Goal: Transaction & Acquisition: Purchase product/service

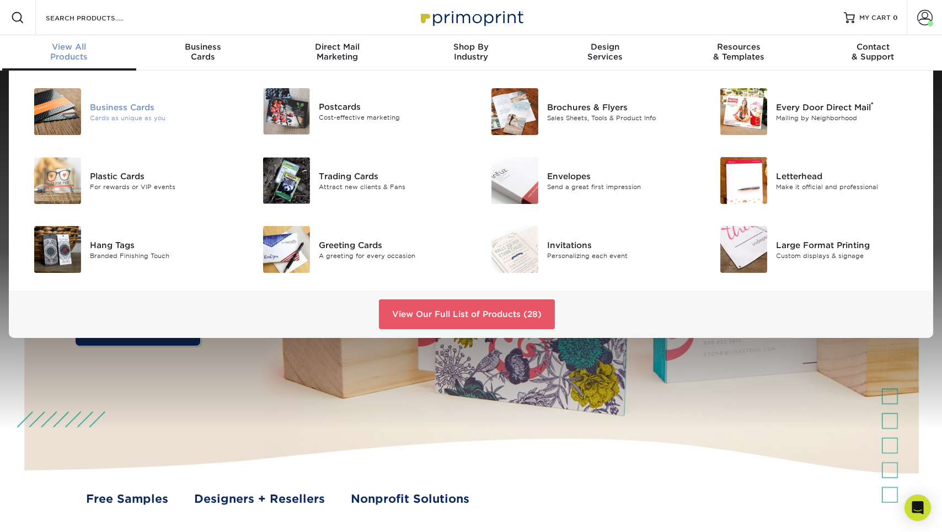
click at [115, 101] on div "Business Cards" at bounding box center [162, 107] width 144 height 12
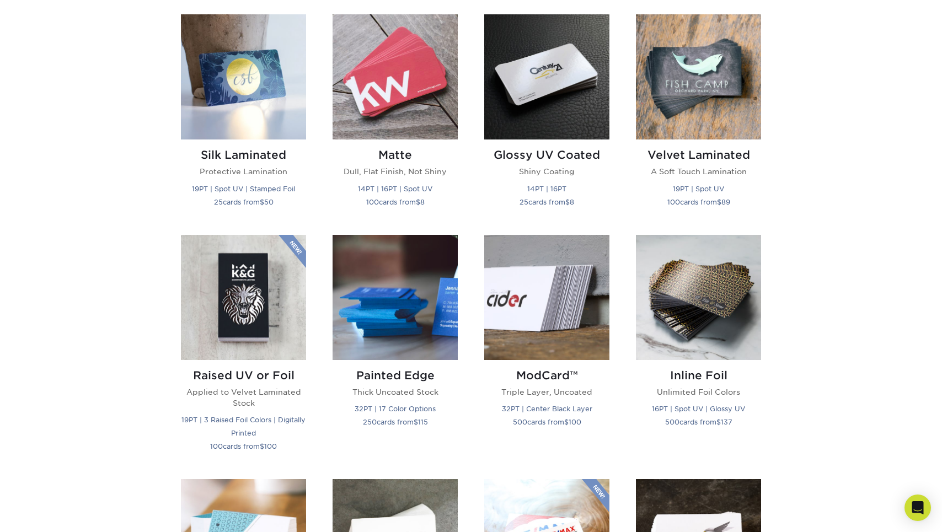
scroll to position [549, 0]
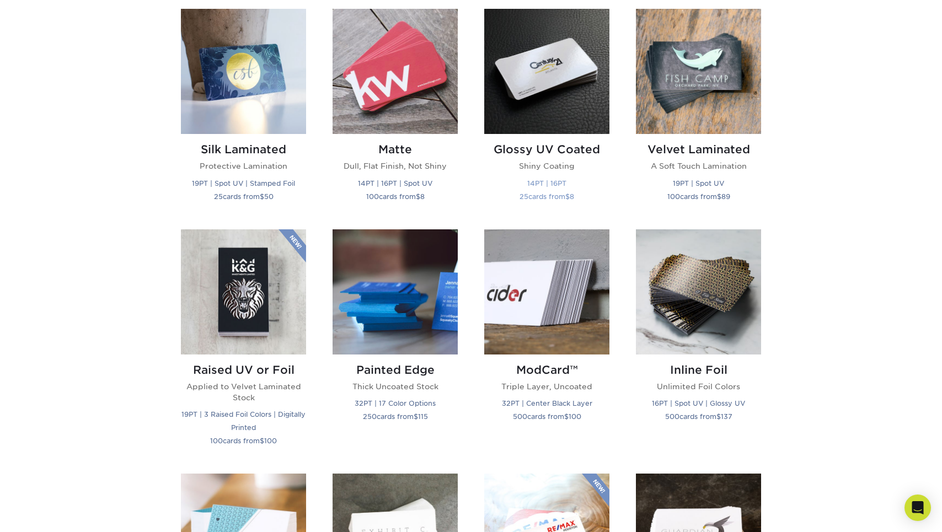
click at [577, 124] on img at bounding box center [546, 71] width 125 height 125
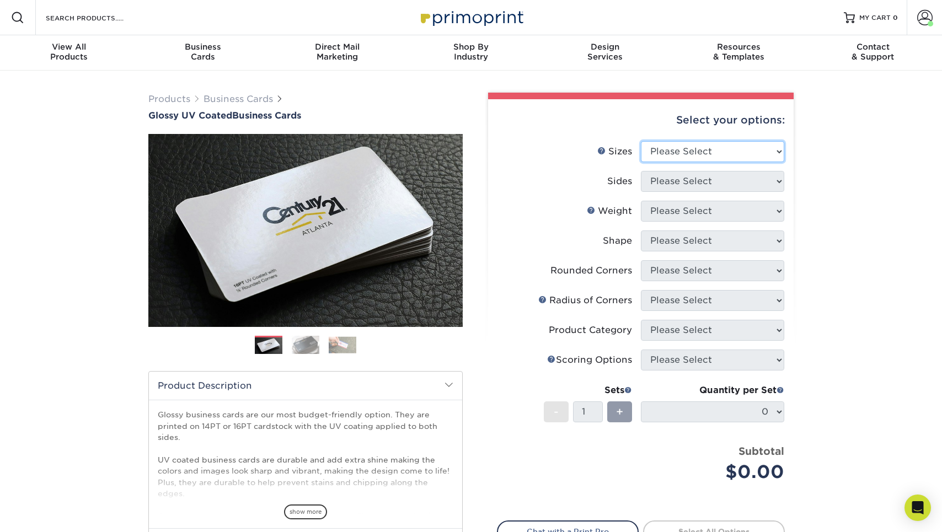
select select "2.12x3.38"
select select "32d3c223-f82c-492b-b915-ba065a00862f"
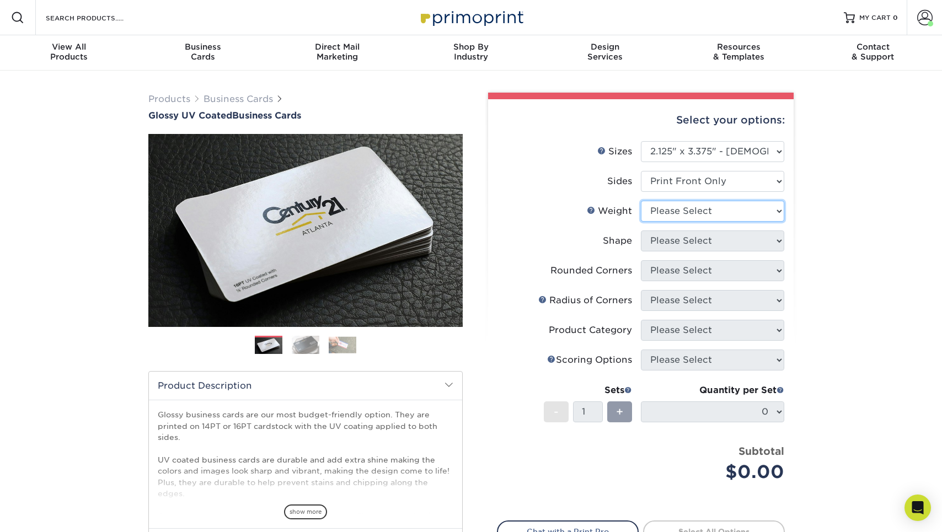
select select "14PT"
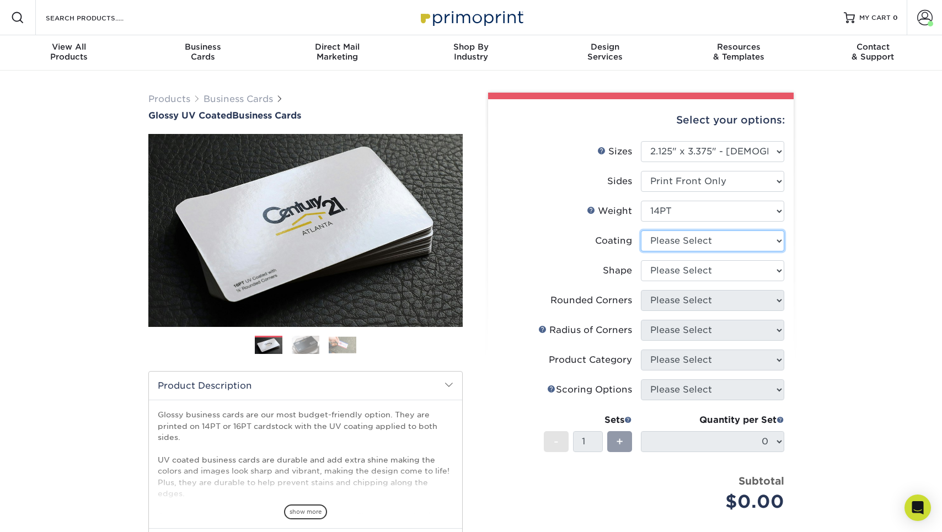
select select "1e8116af-acfc-44b1-83dc-8181aa338834"
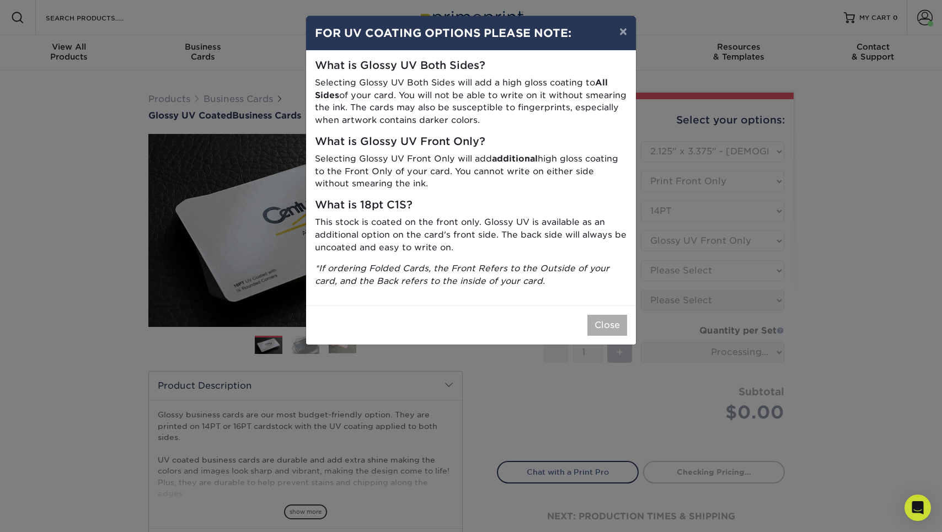
click at [618, 322] on button "Close" at bounding box center [607, 325] width 40 height 21
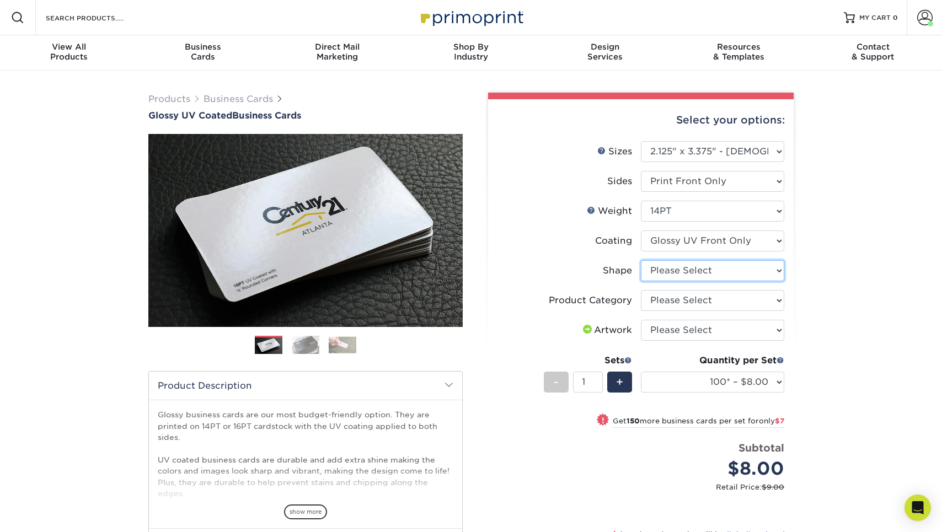
select select "standard"
select select "-1"
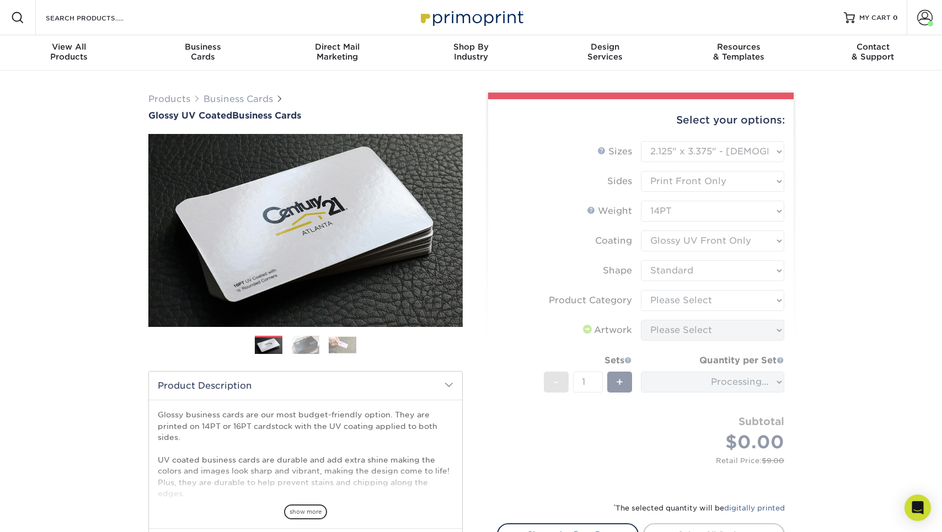
click at [706, 304] on form "Sizes Help Sizes Please Select 1.5" x 3.5" - Mini 1.75" x 3.5" - Mini 2" x 2" -…" at bounding box center [641, 314] width 288 height 347
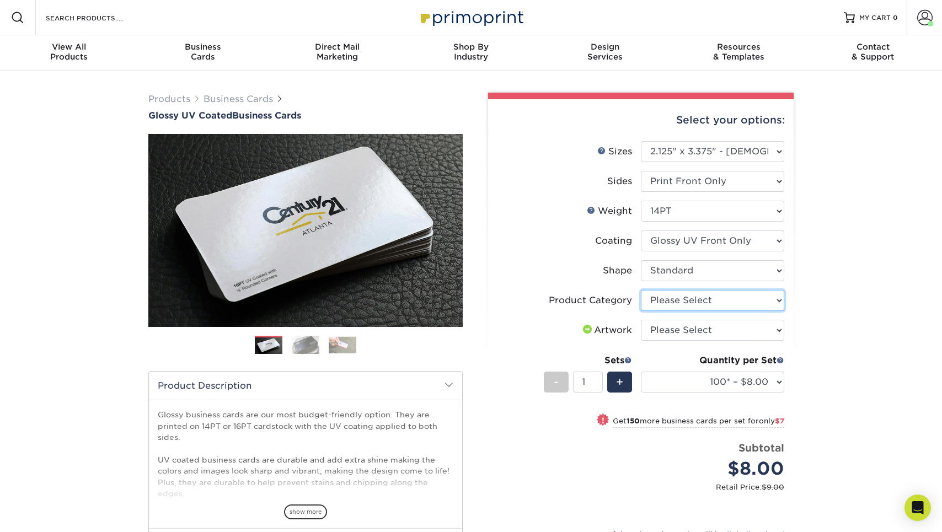
select select "3b5148f1-0588-4f88-a218-97bcfdce65c1"
select select "upload"
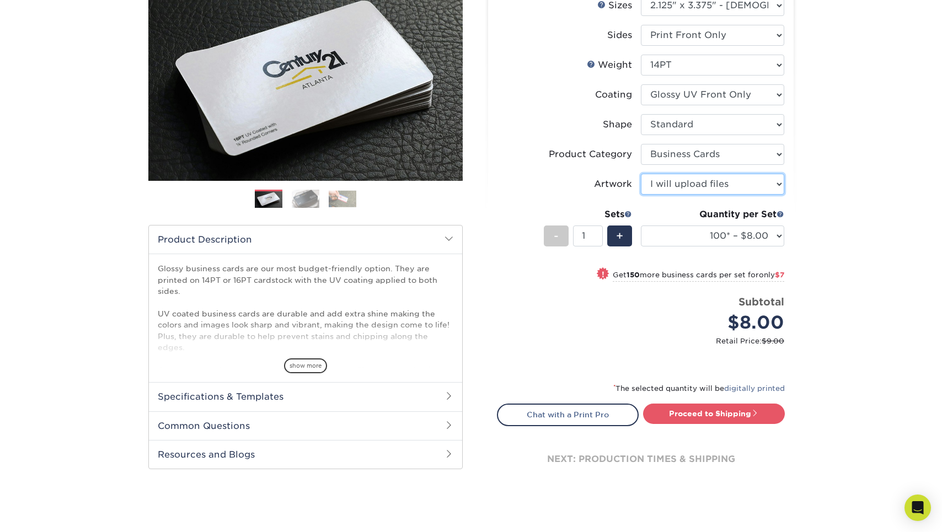
scroll to position [157, 0]
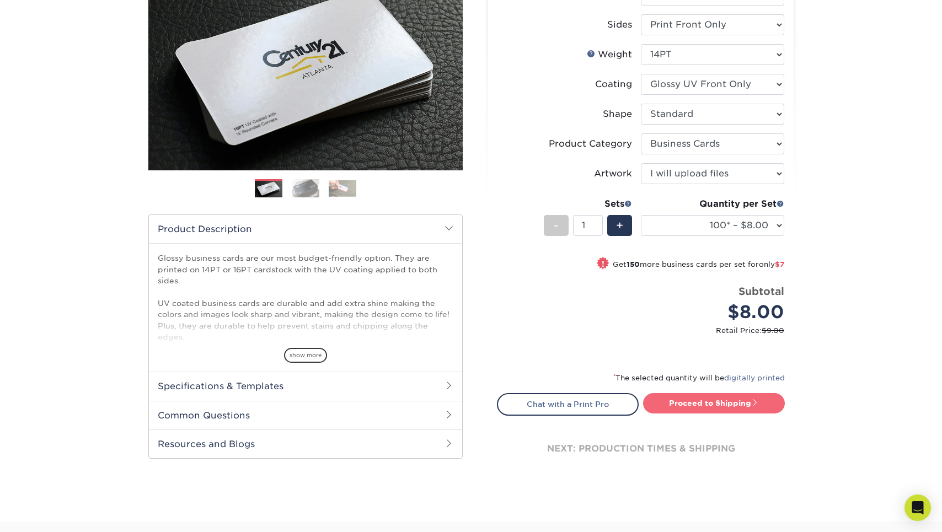
click at [695, 406] on link "Proceed to Shipping" at bounding box center [714, 403] width 142 height 20
type input "Set 1"
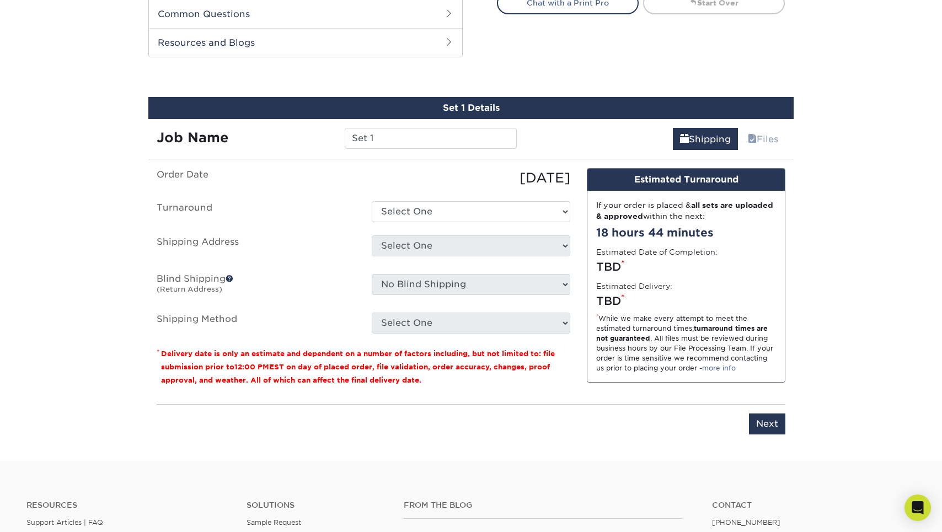
scroll to position [579, 0]
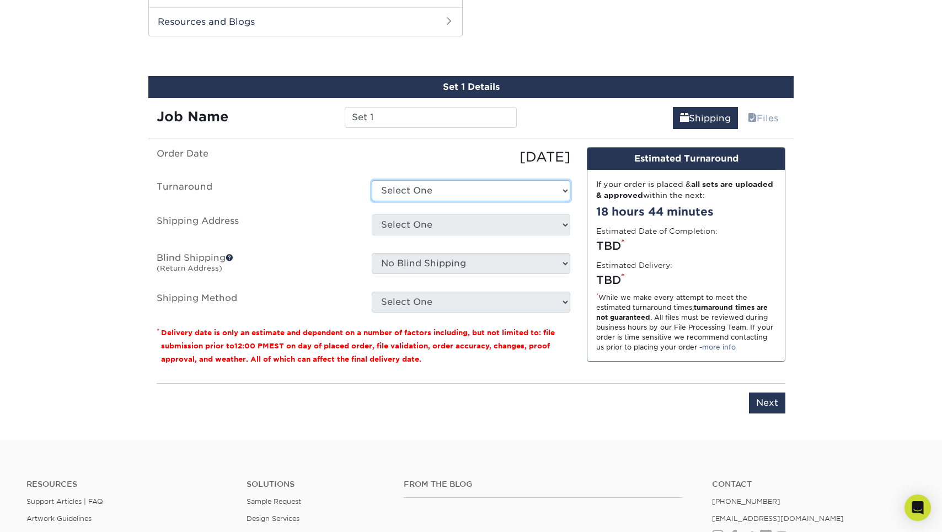
select select "6155061f-576b-4415-b376-f7eaad3a5bbd"
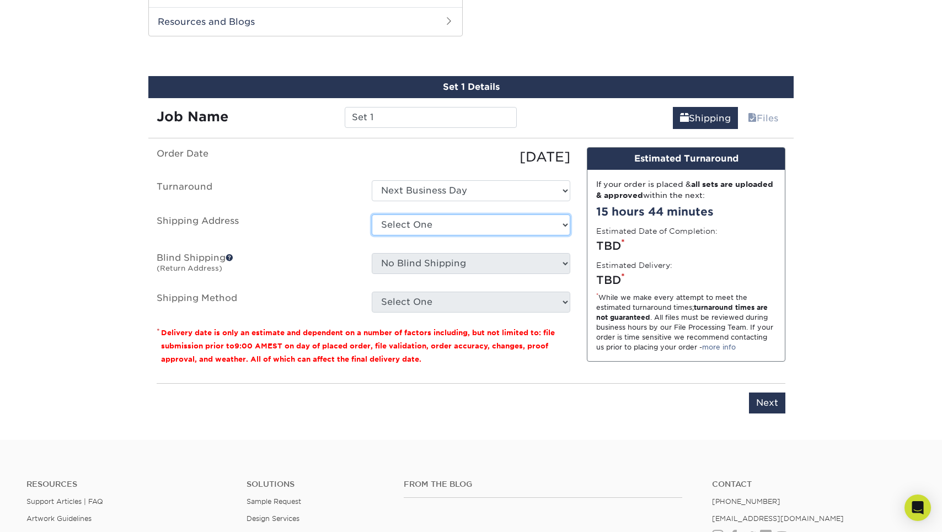
select select "75236"
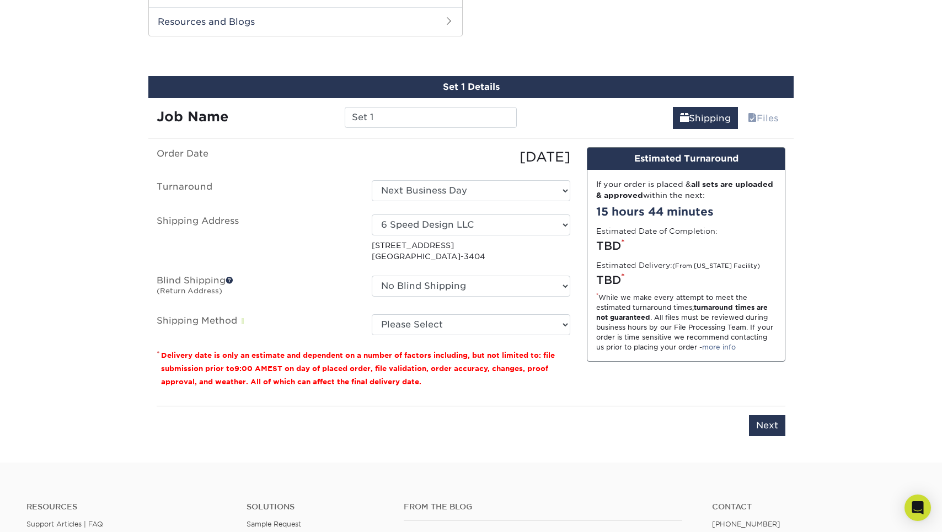
drag, startPoint x: 507, startPoint y: 227, endPoint x: 468, endPoint y: 286, distance: 70.5
click at [468, 286] on select "No Blind Shipping 6 Speed Design LLC A&M Detailing & Coatings Acap Films of Mai…" at bounding box center [471, 286] width 199 height 21
select select "75236"
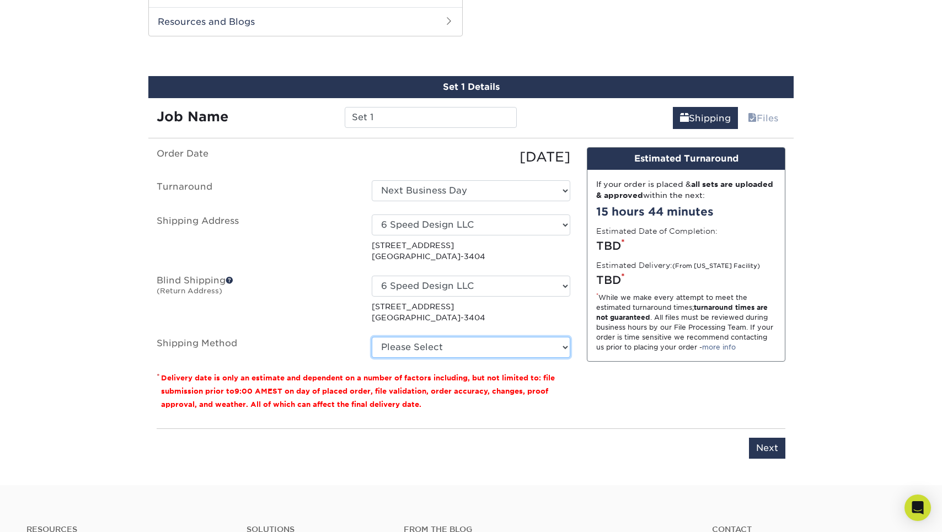
select select "03"
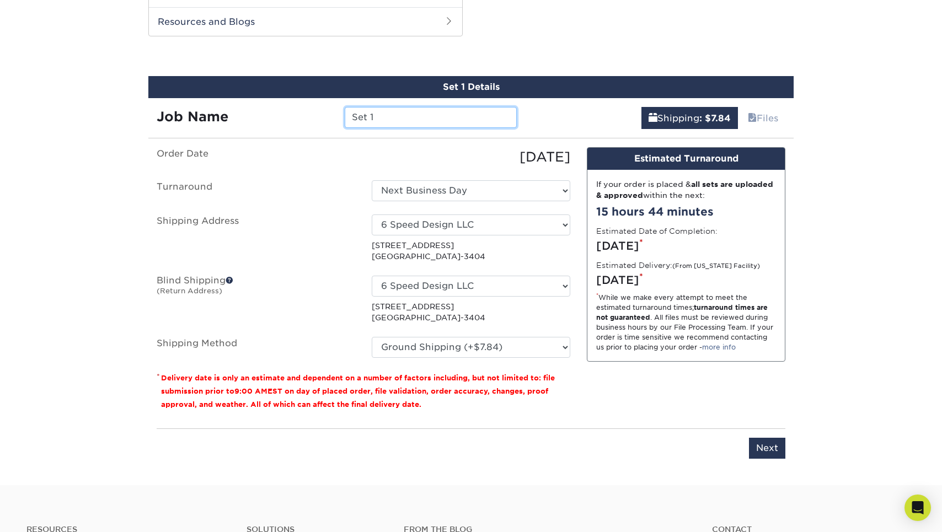
click at [403, 126] on input "Set 1" at bounding box center [431, 117] width 172 height 21
type input "Molly Bday Card"
click at [757, 447] on input "Next" at bounding box center [767, 448] width 36 height 21
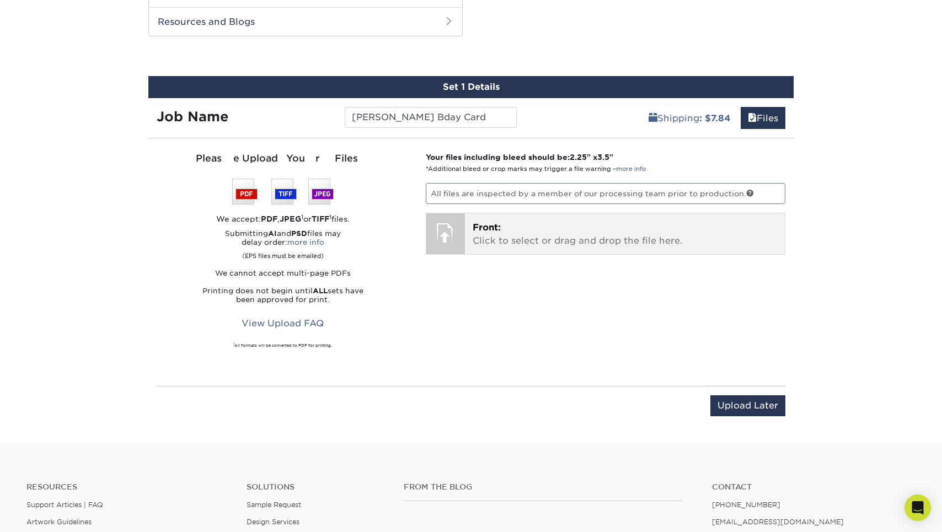
click at [483, 219] on div "Front: Click to select or drag and drop the file here. Choose file" at bounding box center [625, 233] width 320 height 41
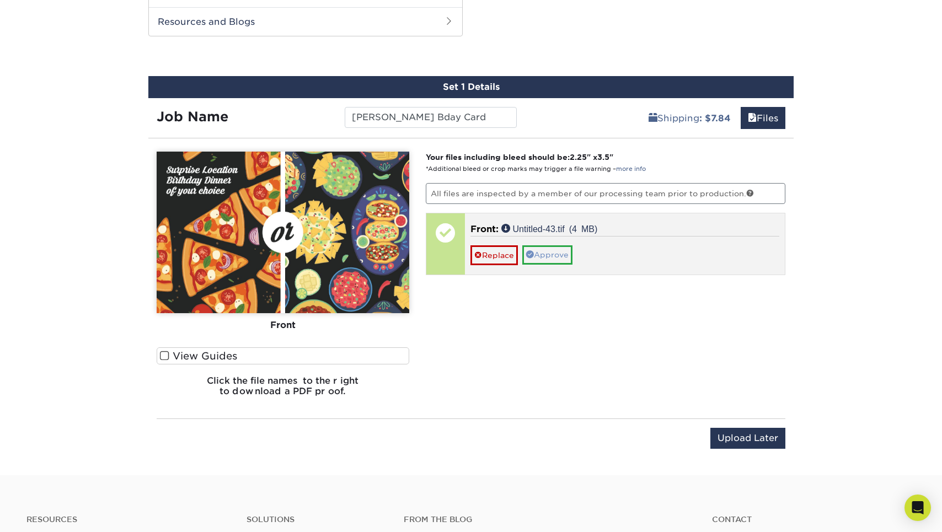
click at [540, 258] on link "Approve" at bounding box center [547, 254] width 50 height 19
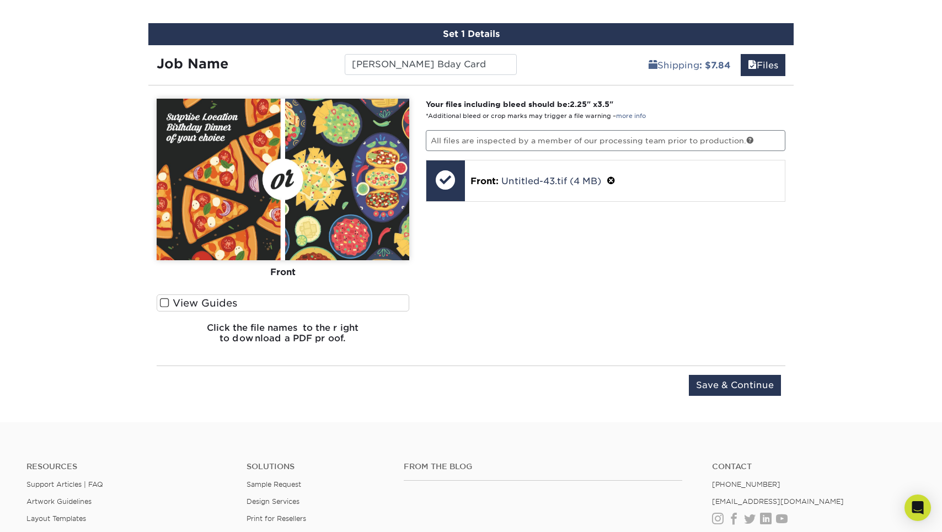
scroll to position [693, 0]
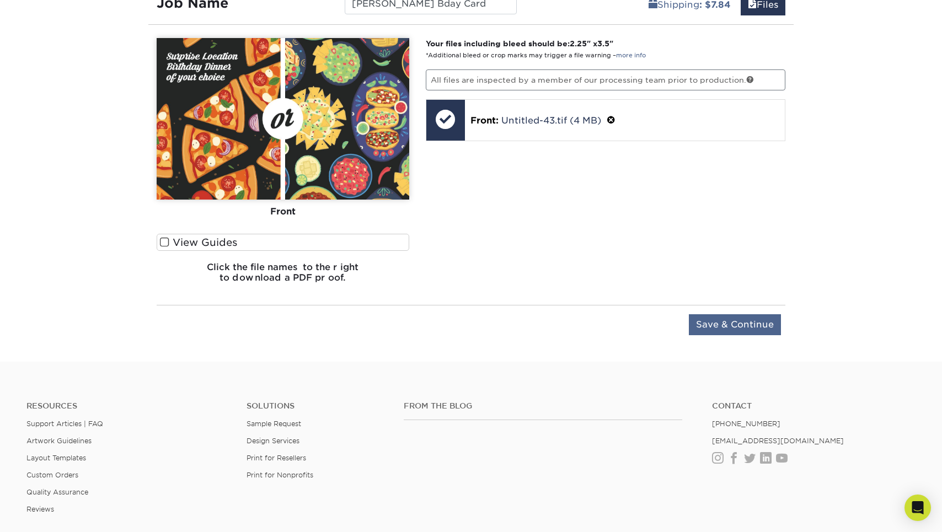
click at [711, 326] on input "Save & Continue" at bounding box center [735, 324] width 92 height 21
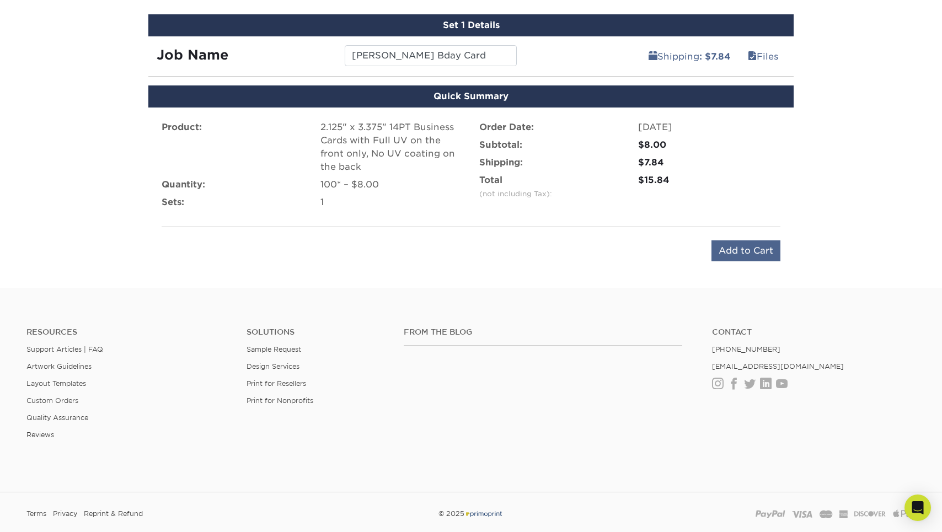
click at [726, 249] on input "Add to Cart" at bounding box center [745, 250] width 69 height 21
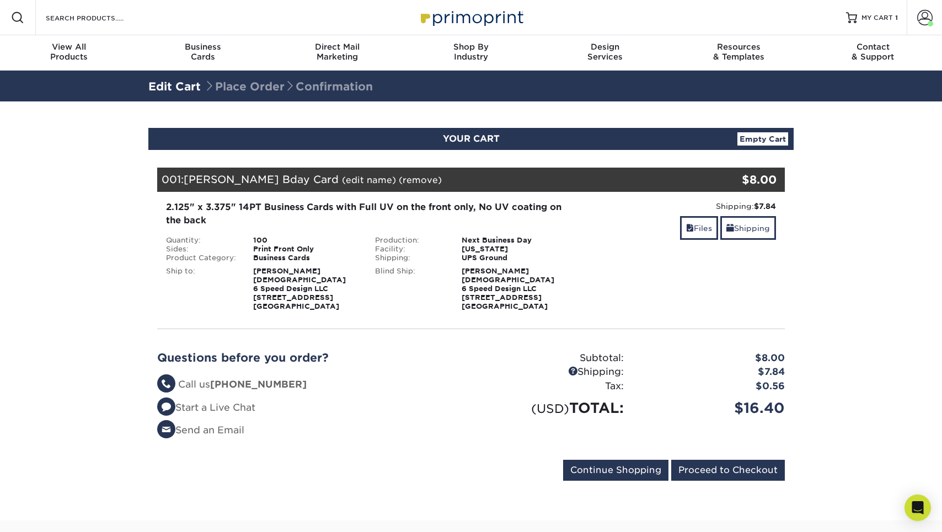
click at [736, 188] on div "$8.00" at bounding box center [732, 180] width 105 height 24
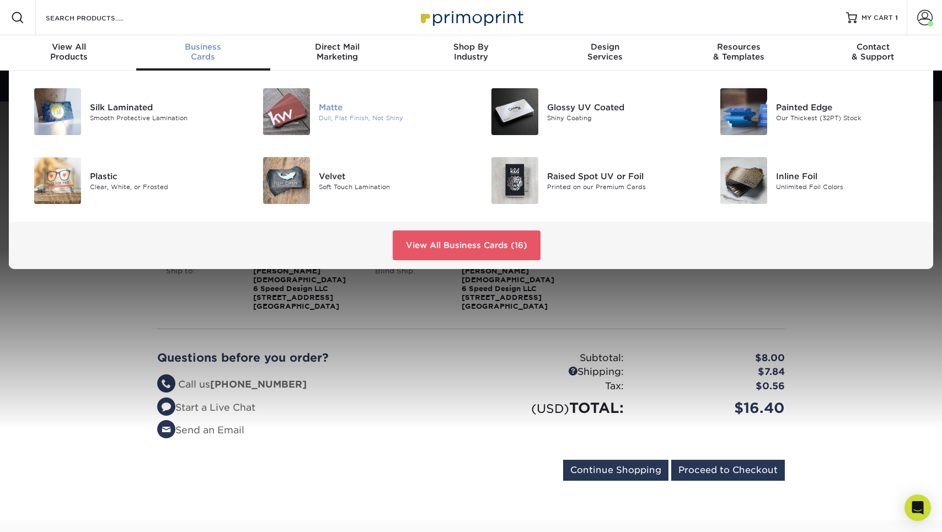
click at [287, 108] on img at bounding box center [286, 111] width 47 height 47
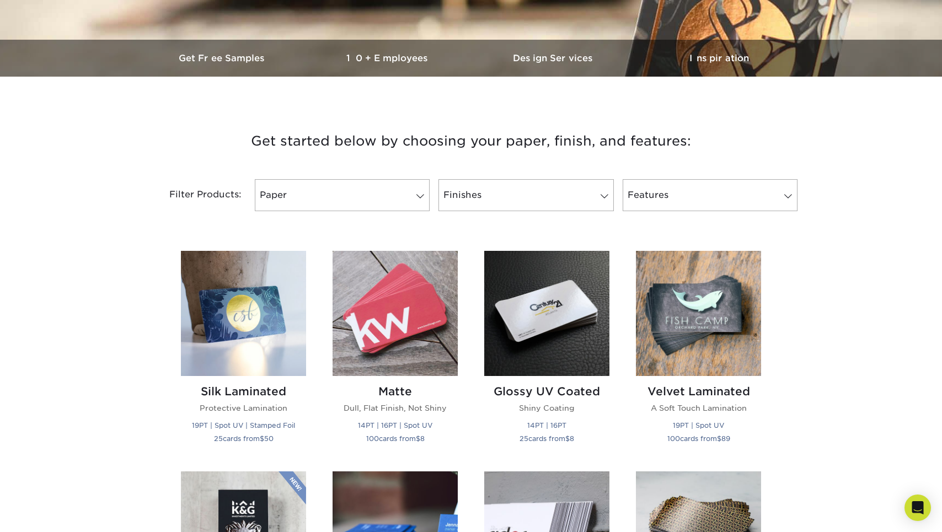
scroll to position [455, 0]
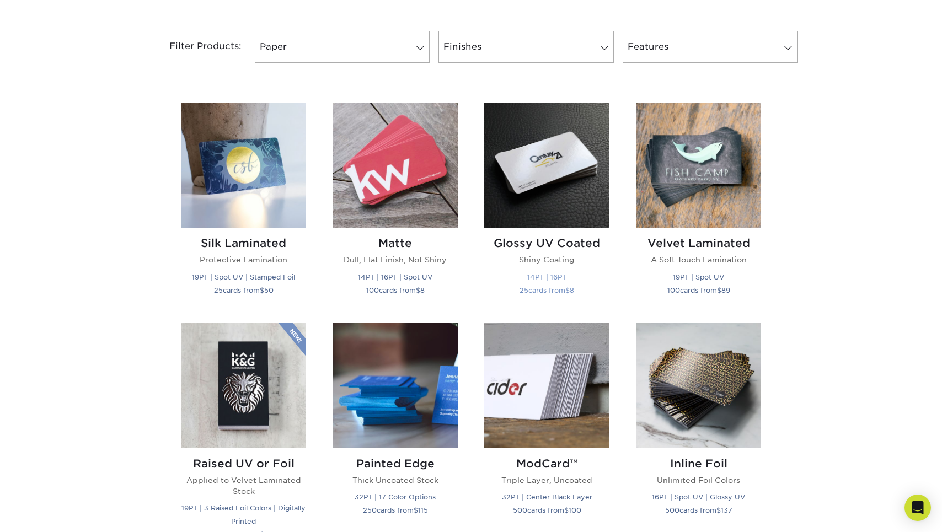
click at [564, 182] on img at bounding box center [546, 165] width 125 height 125
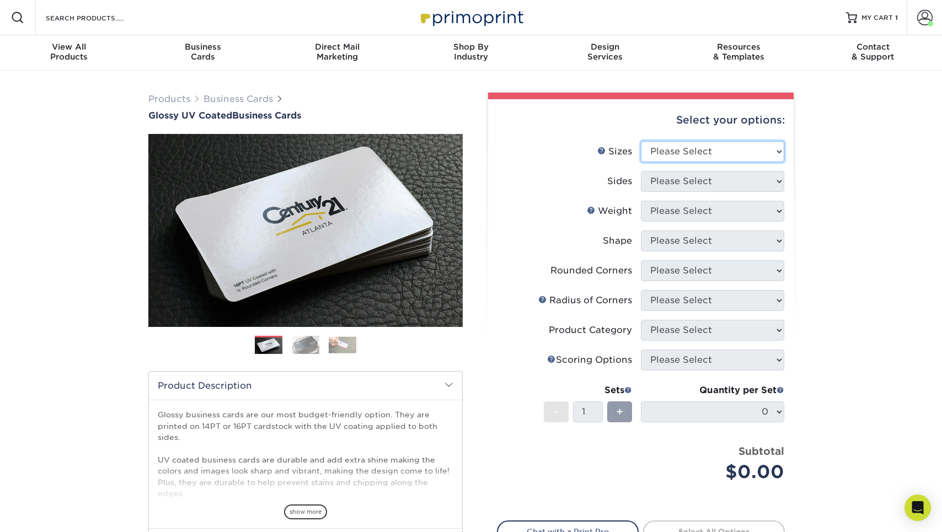
select select "2.12x3.38"
select select "32d3c223-f82c-492b-b915-ba065a00862f"
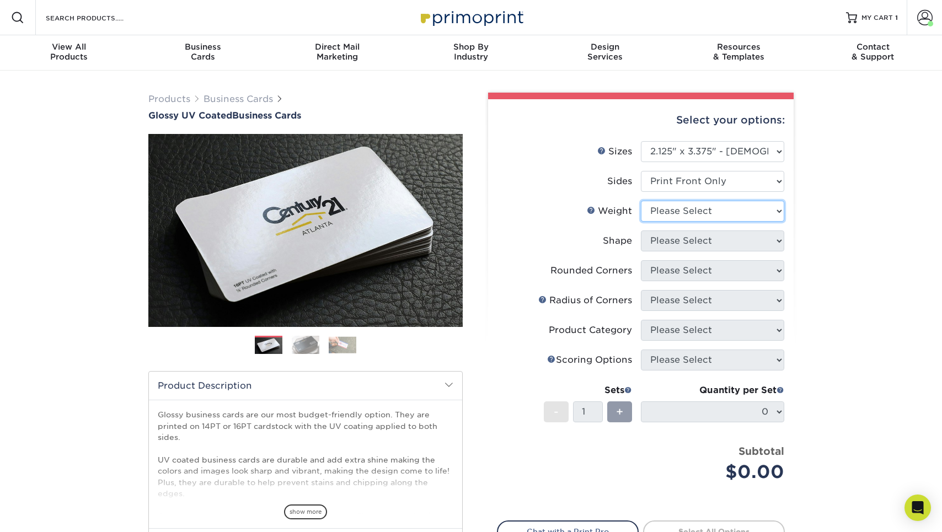
select select "14PT"
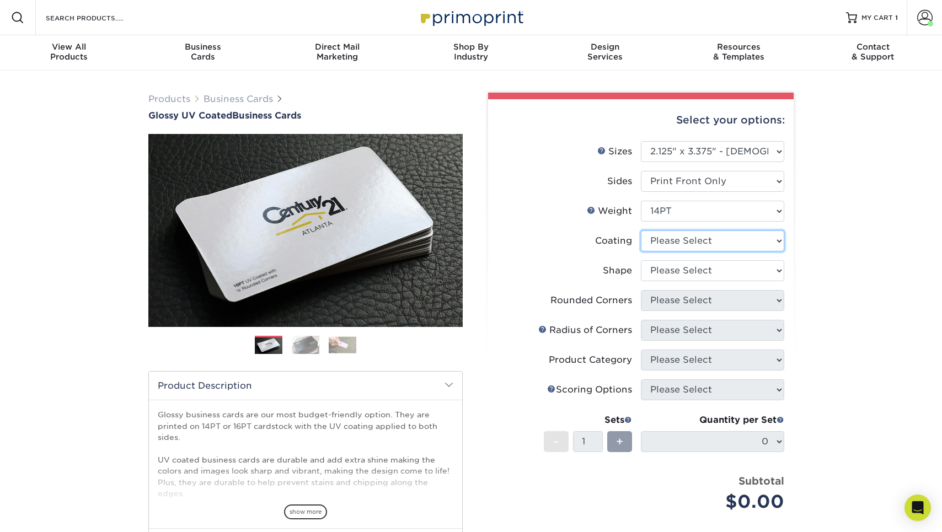
select select "1e8116af-acfc-44b1-83dc-8181aa338834"
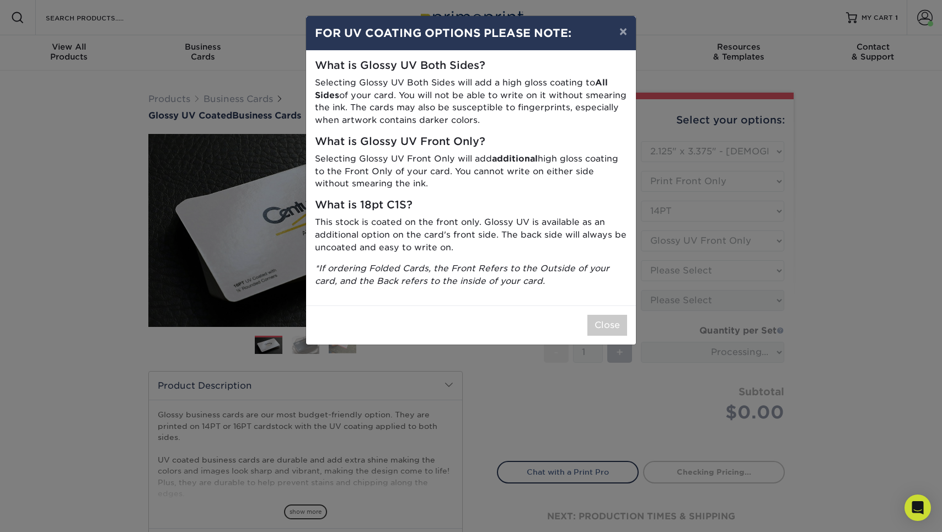
click at [692, 271] on div "× FOR UV COATING OPTIONS PLEASE NOTE: What is Glossy UV Both Sides? Selecting G…" at bounding box center [471, 266] width 942 height 532
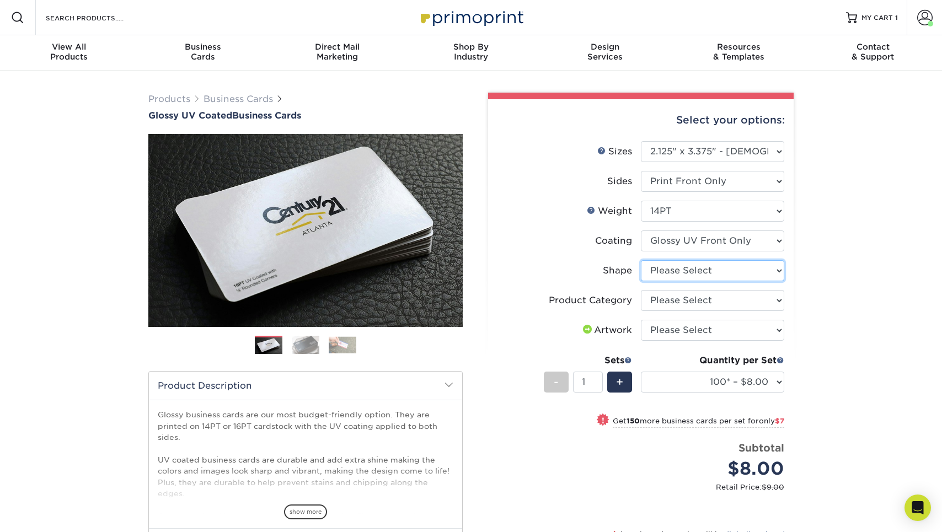
select select "standard"
select select "-1"
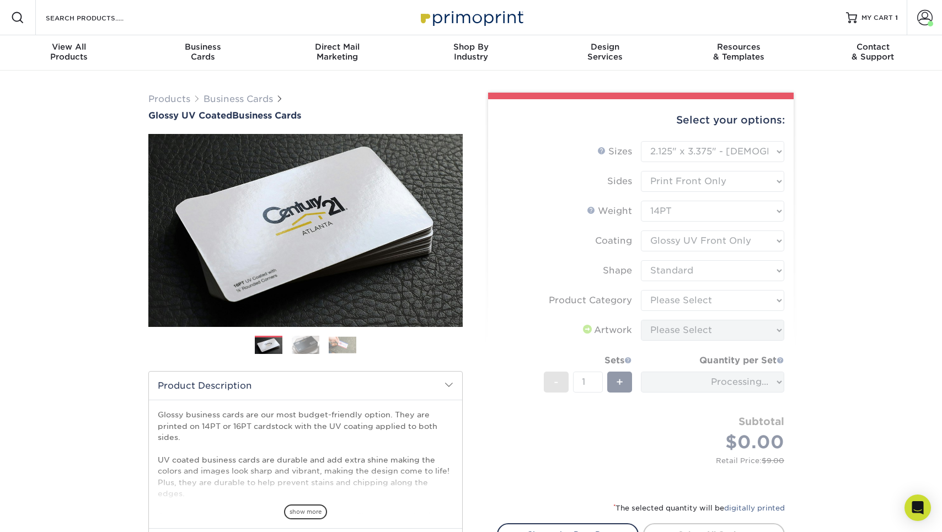
click at [683, 297] on form "Sizes Help Sizes Please Select 1.5" x 3.5" - Mini 1.75" x 3.5" - Mini 2" x 2" -…" at bounding box center [641, 314] width 288 height 347
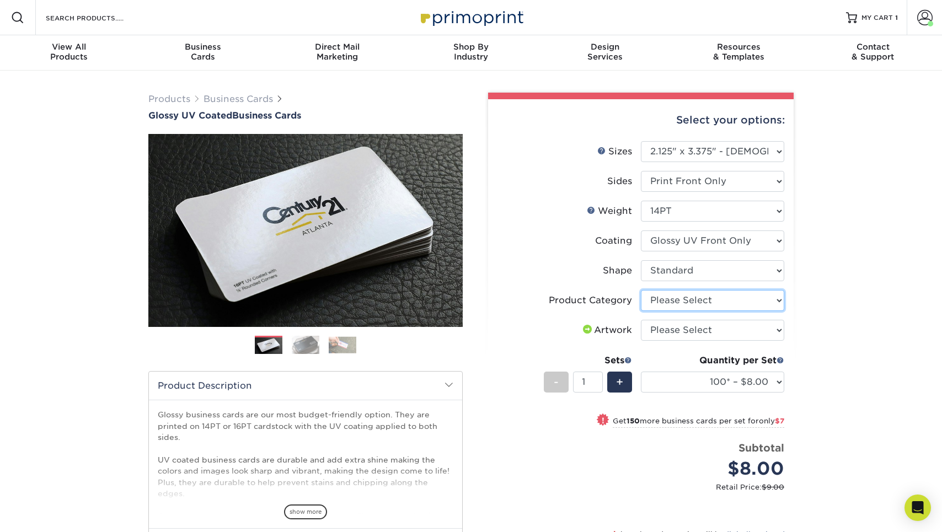
select select "3b5148f1-0588-4f88-a218-97bcfdce65c1"
select select "upload"
select select "2.00x3.50"
select select "-1"
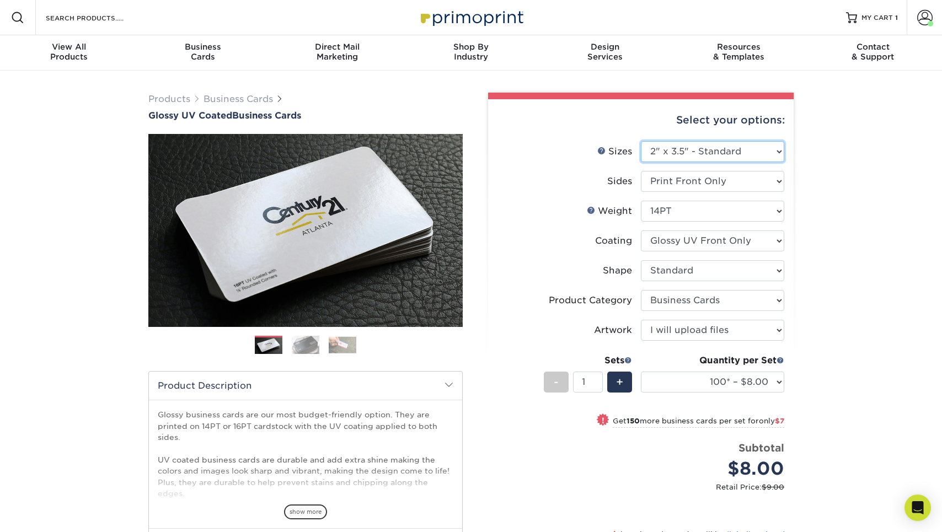
select select
select select "-1"
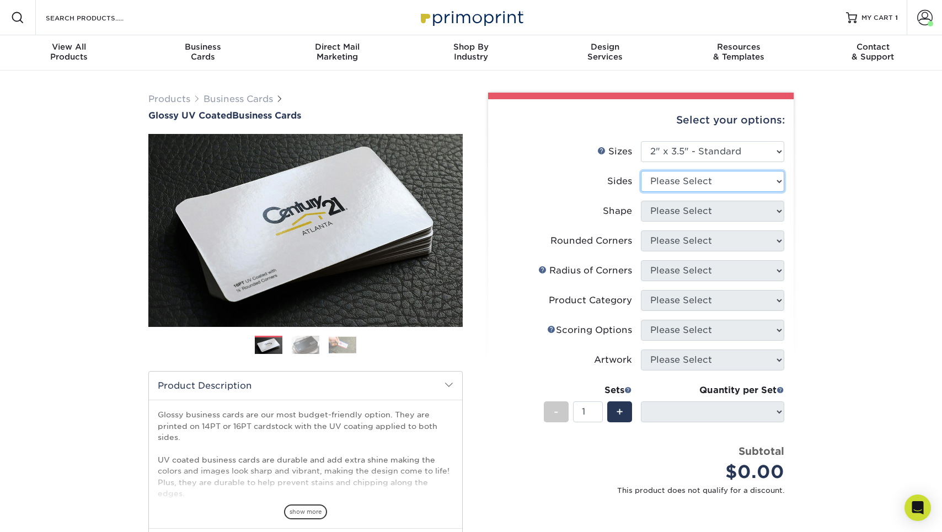
select select "13abbda7-1d64-4f25-8bb2-c179b224825d"
select select
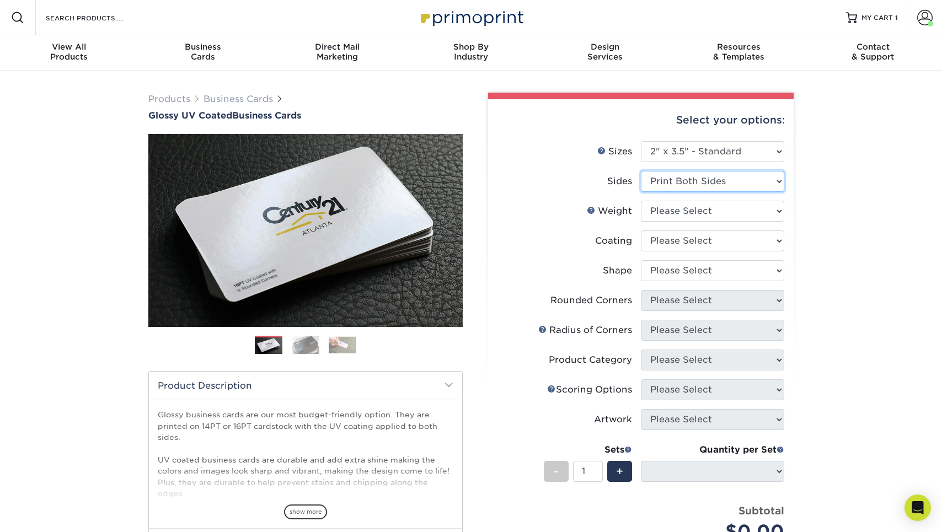
select select "32d3c223-f82c-492b-b915-ba065a00862f"
select select
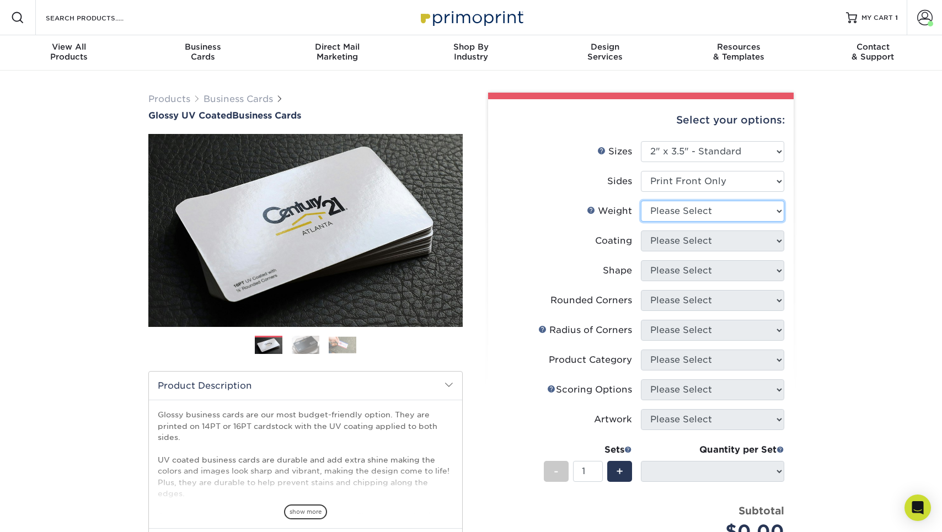
select select "14PT"
select select
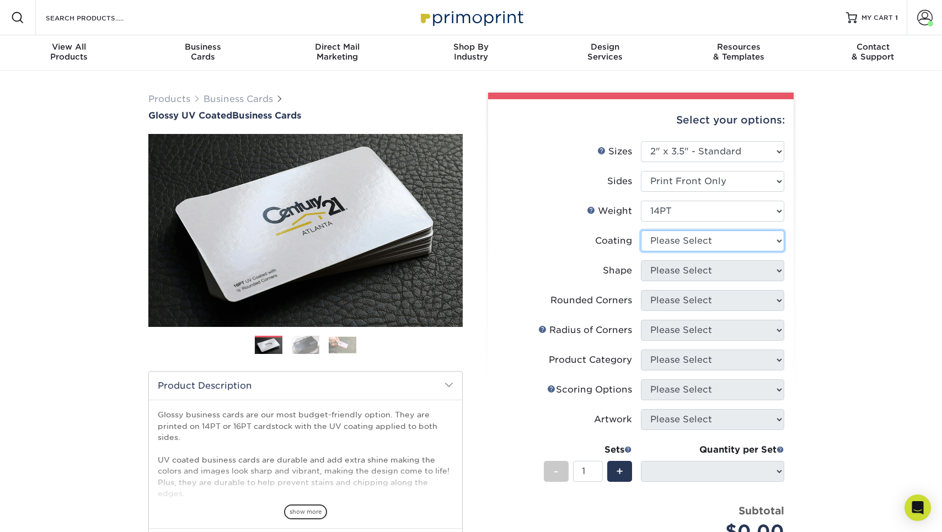
select select "1e8116af-acfc-44b1-83dc-8181aa338834"
select select
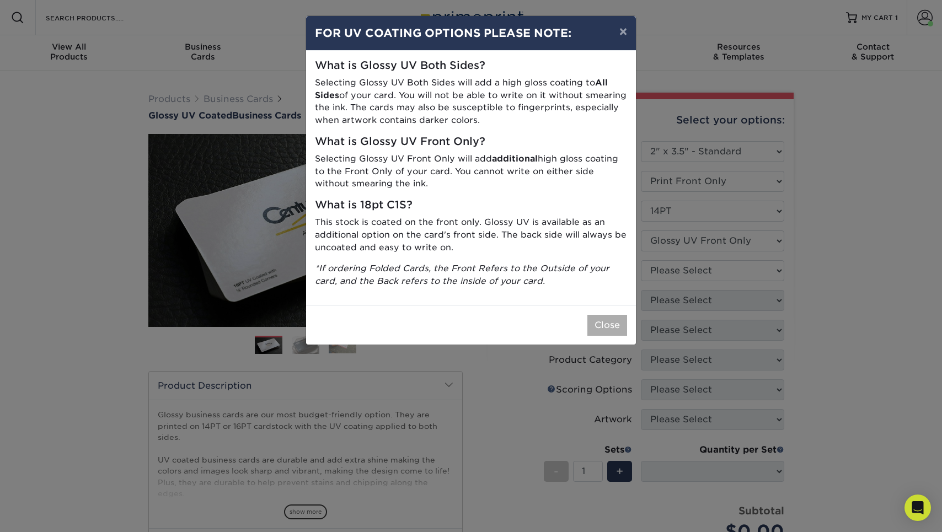
click at [612, 315] on button "Close" at bounding box center [607, 325] width 40 height 21
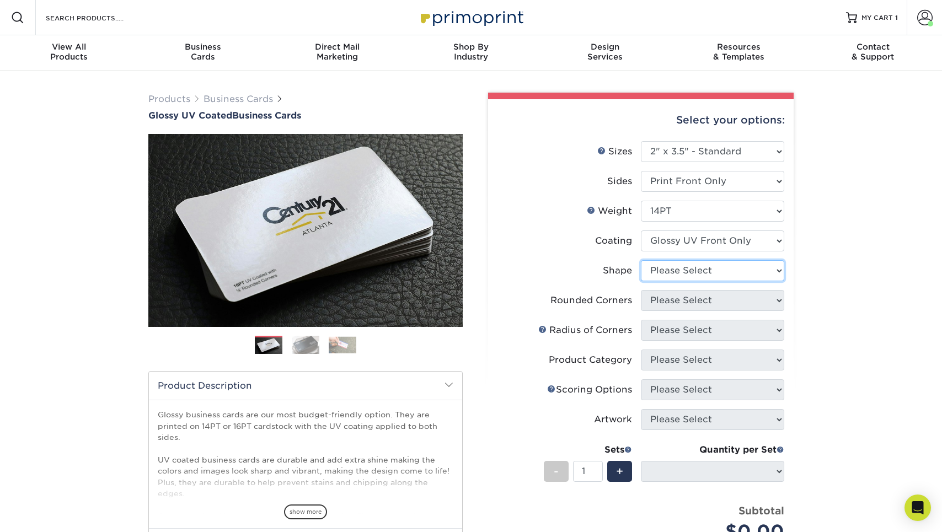
select select "standard"
select select
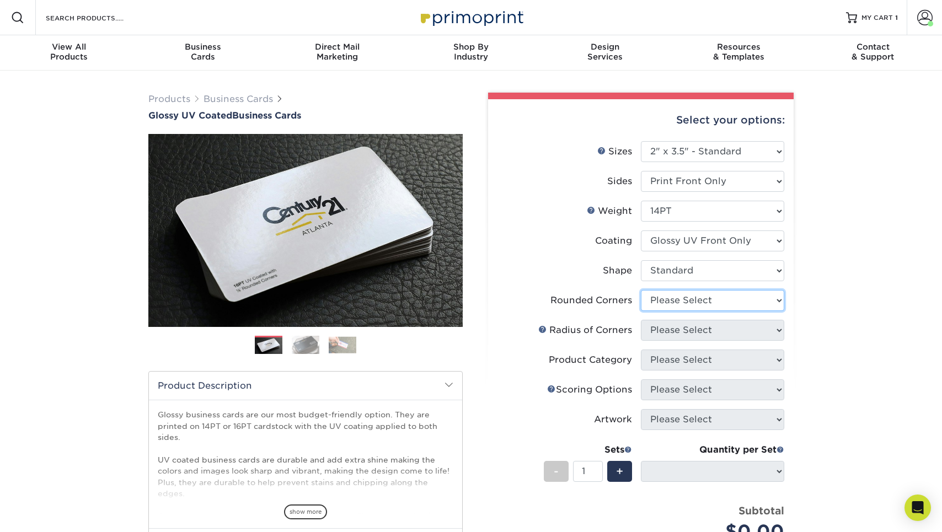
select select "7672df9e-0e0a-464d-8e1f-920c575e4da3"
select select "-1"
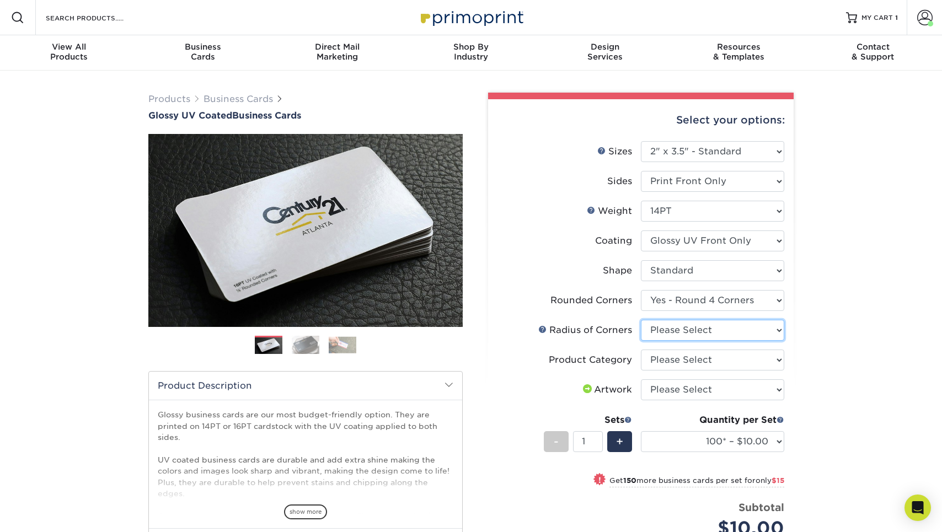
select select "589680c7-ee9a-431b-9d12-d7aeb1386a97"
select select "2.12x3.38"
select select "-1"
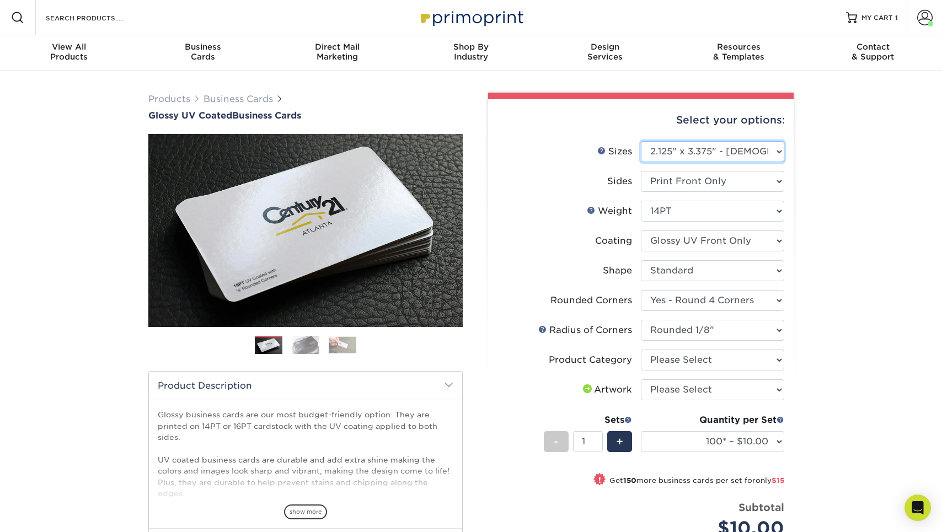
select select
select select "-1"
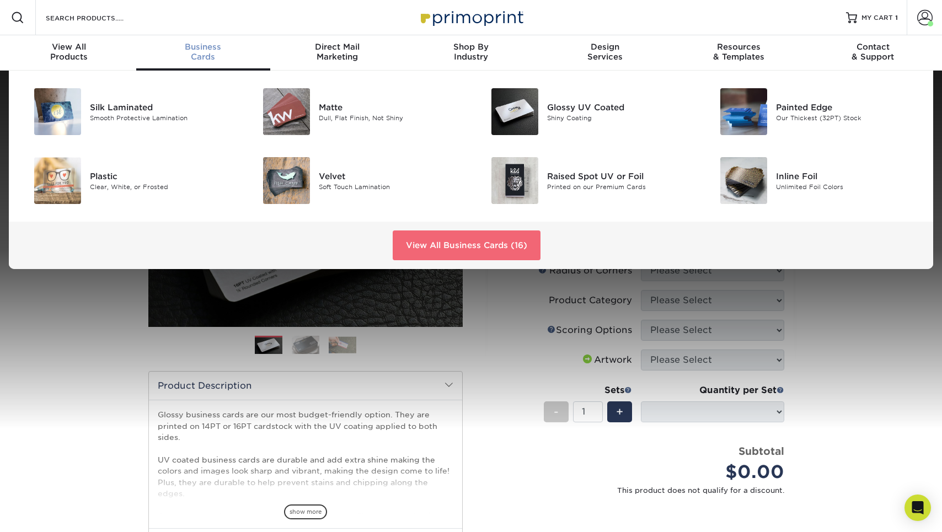
click at [470, 244] on link "View All Business Cards (16)" at bounding box center [467, 246] width 148 height 30
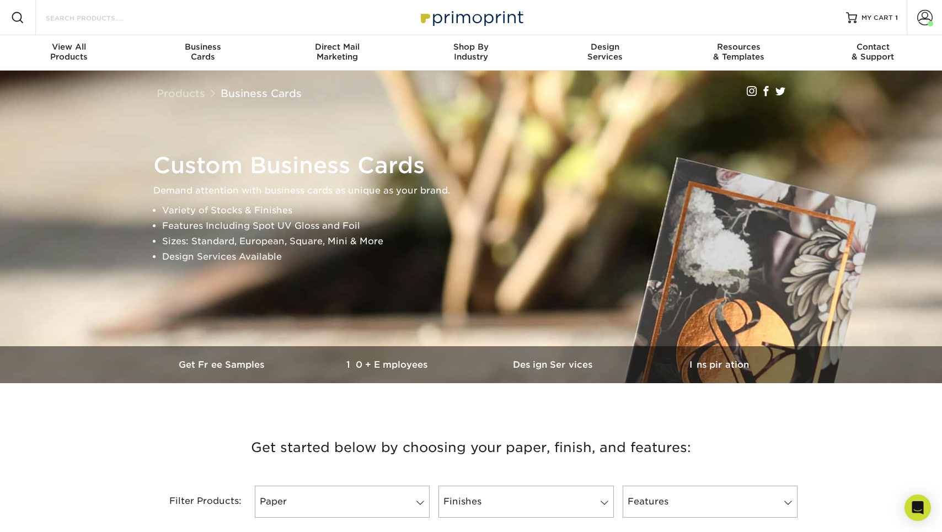
click at [136, 19] on input "Search Products" at bounding box center [99, 17] width 108 height 13
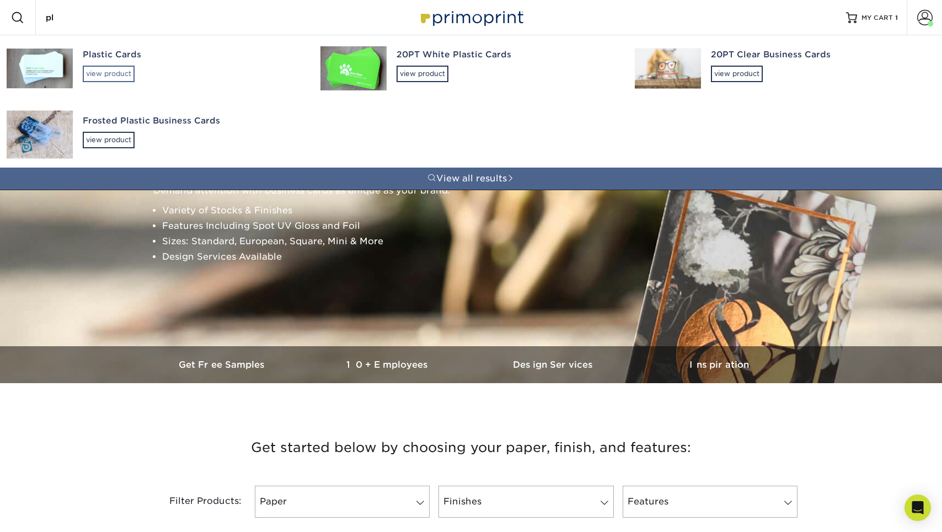
type input "pl"
click at [111, 75] on div "view product" at bounding box center [109, 74] width 52 height 17
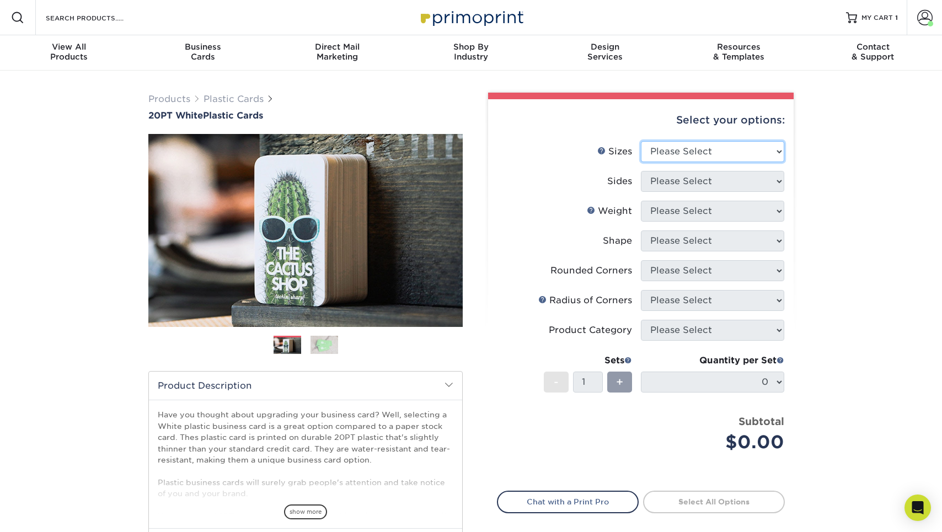
select select "2.12x3.38"
select select "32d3c223-f82c-492b-b915-ba065a00862f"
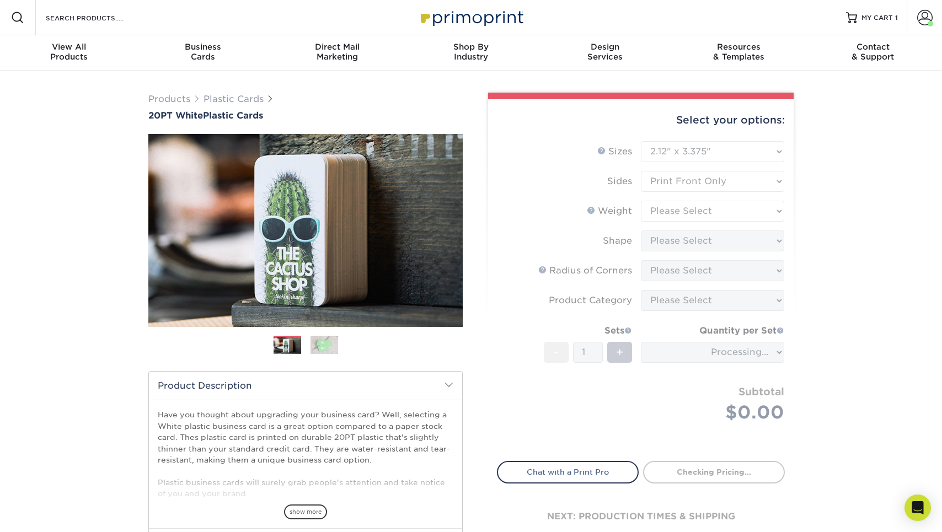
click at [690, 212] on form "Sizes Help Sizes Please Select 2" x 3.5" 2" x 8" 2.12" x 3.375" 2.5" x 2.5" 4.2…" at bounding box center [641, 294] width 288 height 307
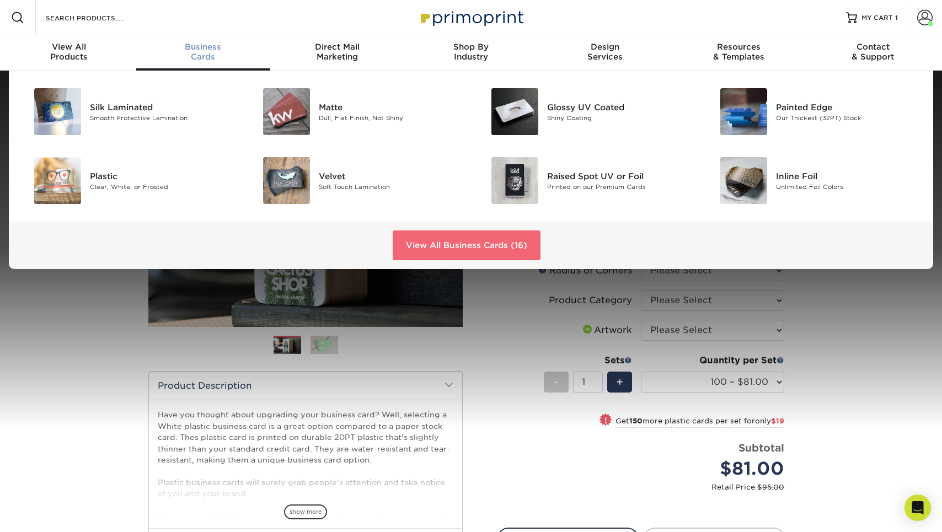
click at [424, 247] on link "View All Business Cards (16)" at bounding box center [467, 246] width 148 height 30
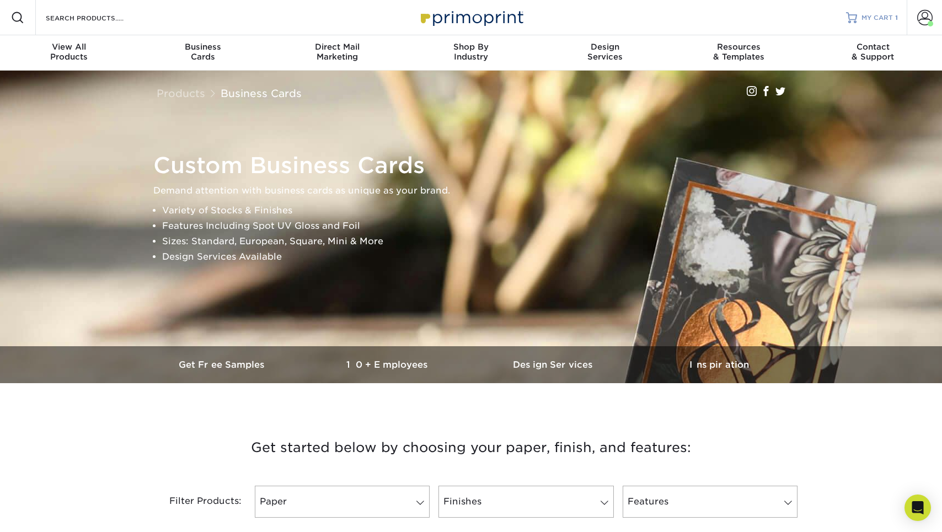
click at [897, 23] on link "MY CART 1" at bounding box center [872, 17] width 52 height 35
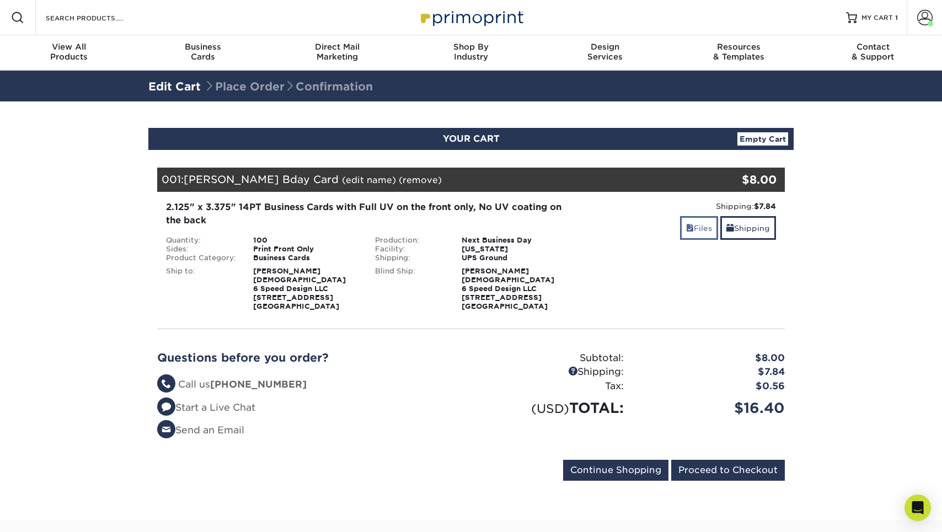
click at [698, 228] on link "Files" at bounding box center [699, 228] width 38 height 24
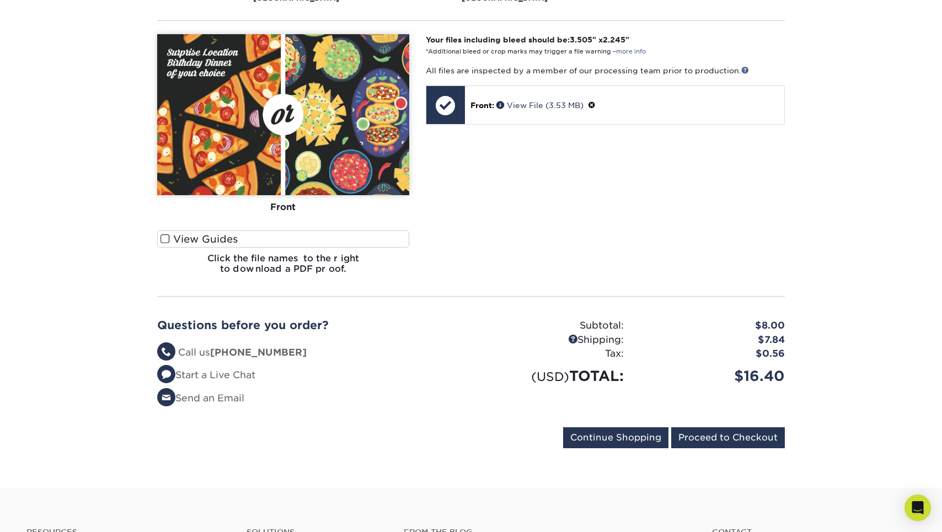
scroll to position [316, 0]
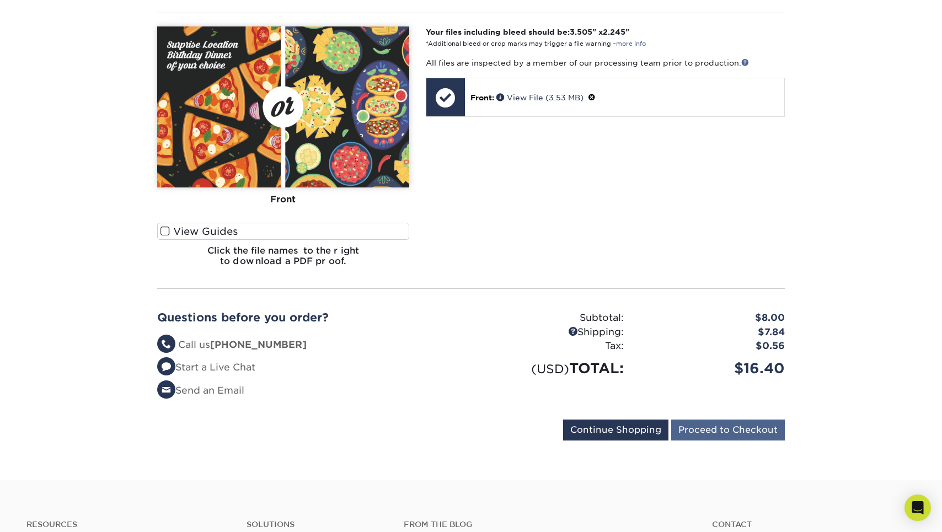
click at [727, 422] on input "Proceed to Checkout" at bounding box center [728, 430] width 114 height 21
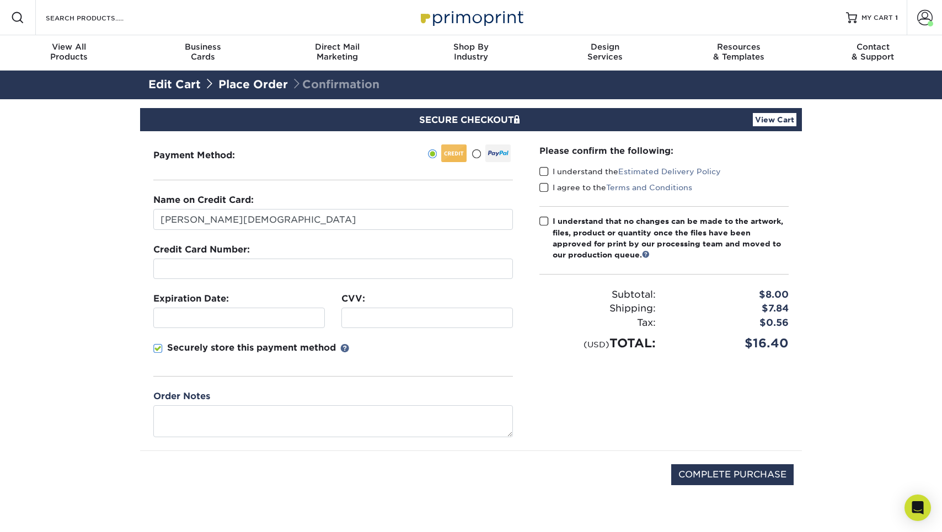
click at [545, 169] on span at bounding box center [543, 172] width 9 height 10
click at [0, 0] on input "I understand the Estimated Delivery Policy" at bounding box center [0, 0] width 0 height 0
click at [545, 187] on span at bounding box center [543, 188] width 9 height 10
click at [0, 0] on input "I agree to the Terms and Conditions" at bounding box center [0, 0] width 0 height 0
click at [545, 212] on div "Please confirm the following: I understand the Estimated Delivery Policy I agre…" at bounding box center [663, 248] width 249 height 208
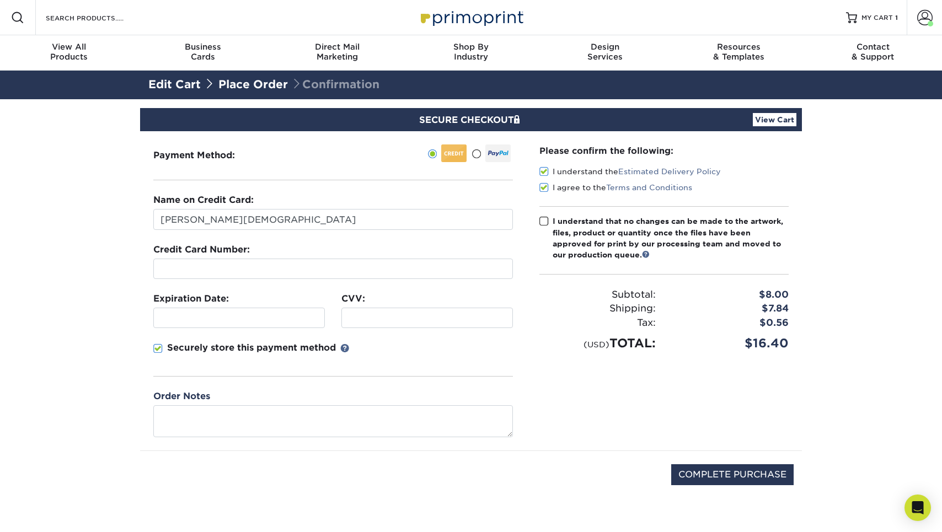
click at [545, 221] on span at bounding box center [543, 221] width 9 height 10
click at [0, 0] on input "I understand that no changes can be made to the artwork, files, product or quan…" at bounding box center [0, 0] width 0 height 0
click at [249, 350] on p "Securely store this payment method" at bounding box center [251, 347] width 169 height 13
click at [0, 0] on input "Securely store this payment method" at bounding box center [0, 0] width 0 height 0
click at [731, 475] on input "COMPLETE PURCHASE" at bounding box center [732, 474] width 122 height 21
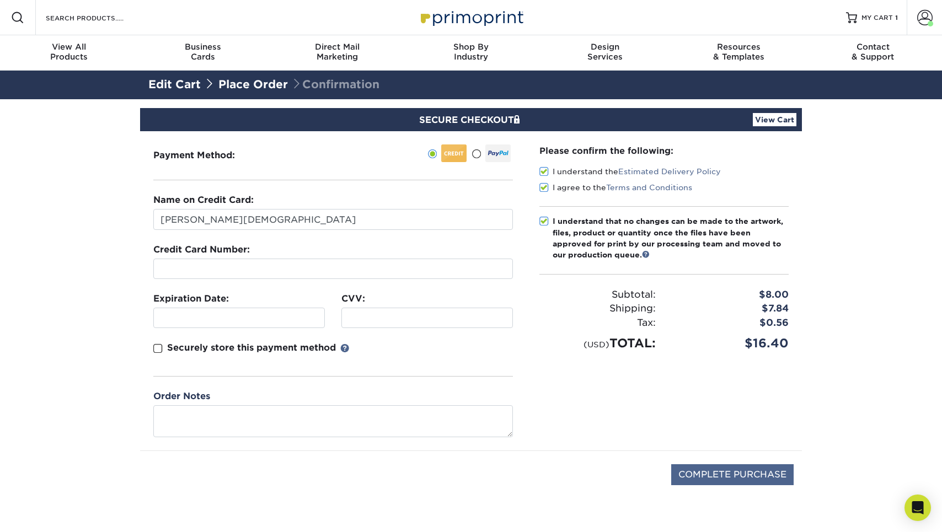
type input "PROCESSING, PLEASE WAIT..."
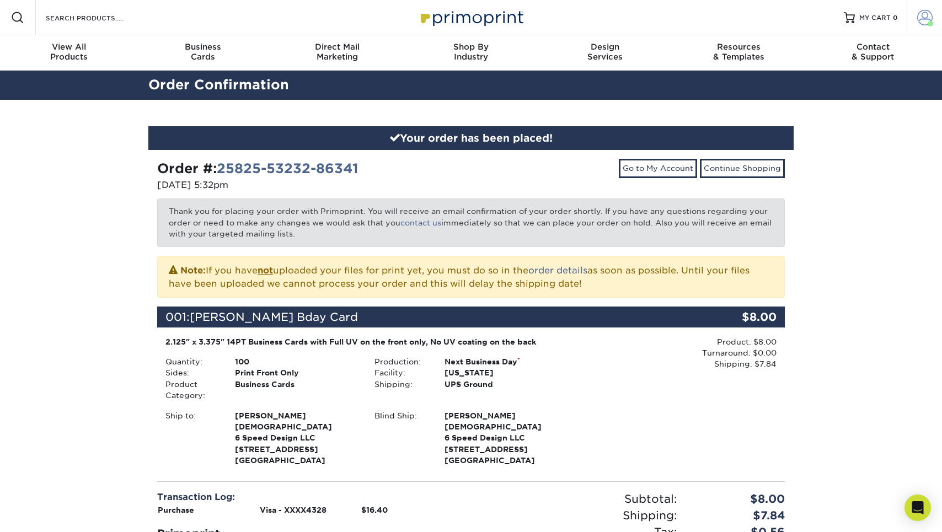
click at [919, 24] on span at bounding box center [924, 17] width 15 height 15
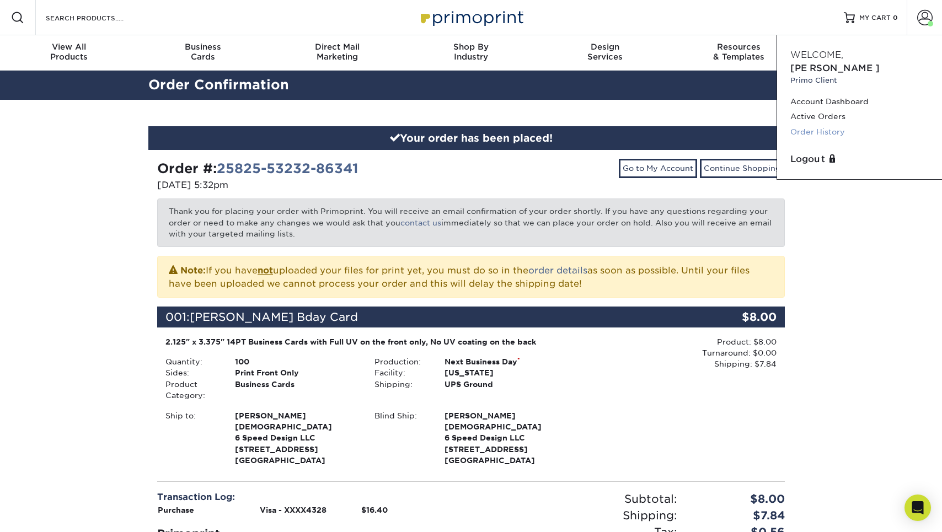
click at [828, 125] on link "Order History" at bounding box center [859, 132] width 138 height 15
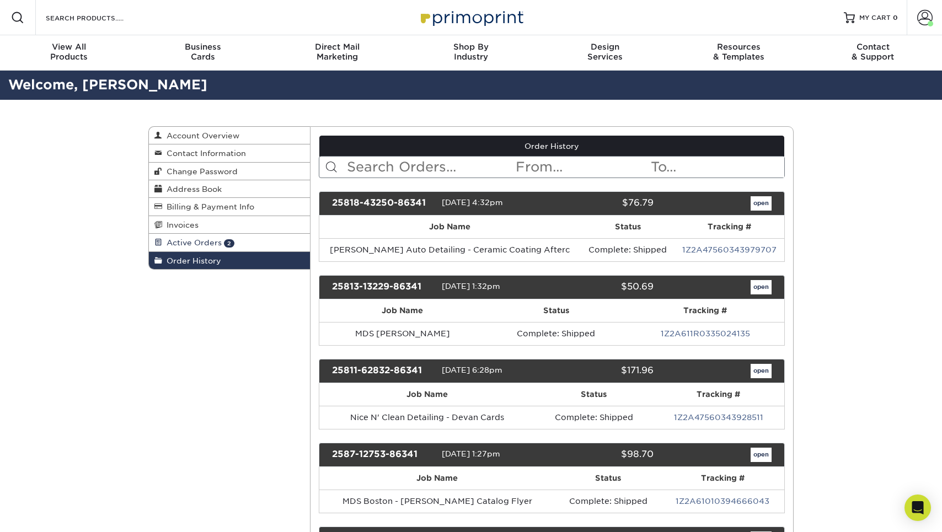
click at [274, 248] on link "Active Orders 2" at bounding box center [229, 243] width 161 height 18
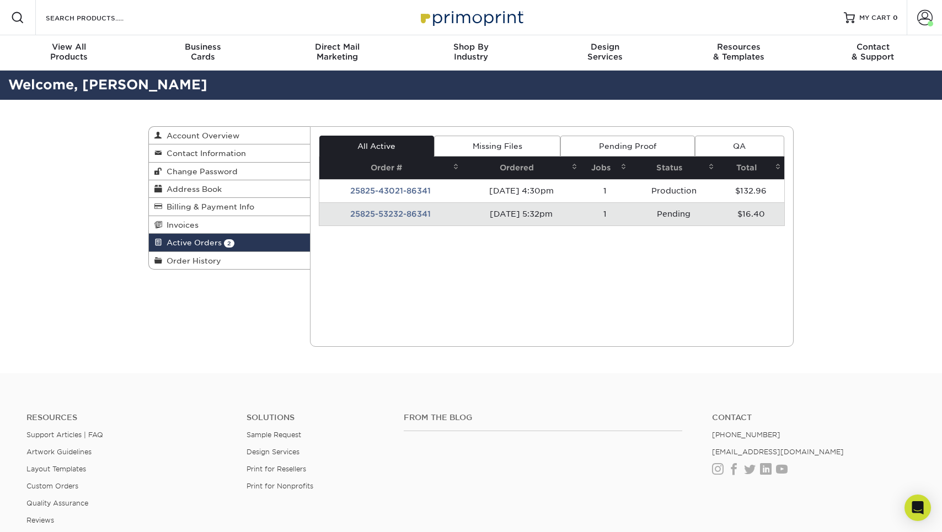
click at [410, 207] on td "25825-53232-86341" at bounding box center [390, 213] width 143 height 23
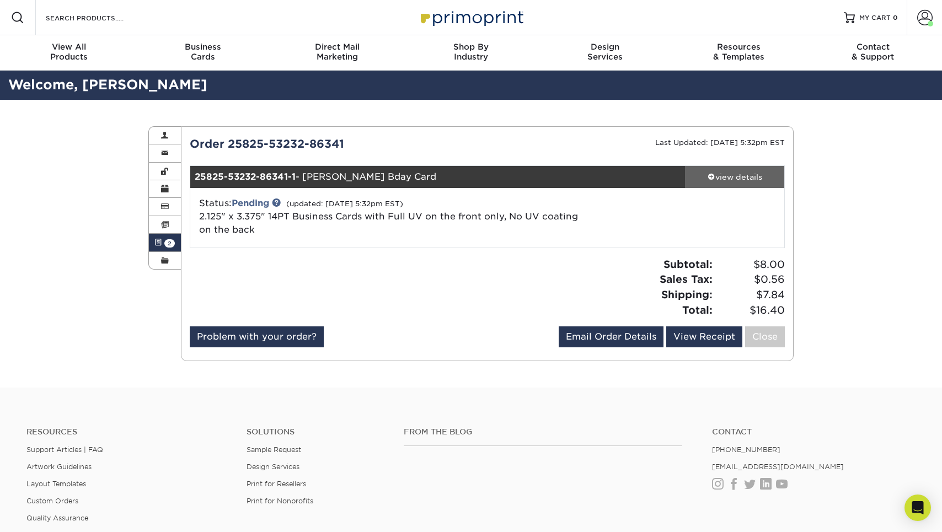
click at [735, 179] on div "view details" at bounding box center [734, 177] width 99 height 11
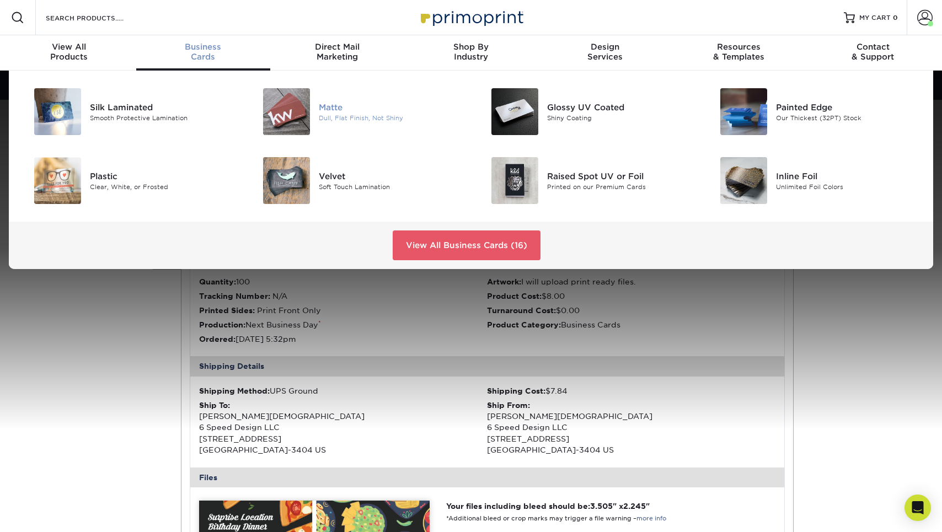
click at [307, 106] on img at bounding box center [286, 111] width 47 height 47
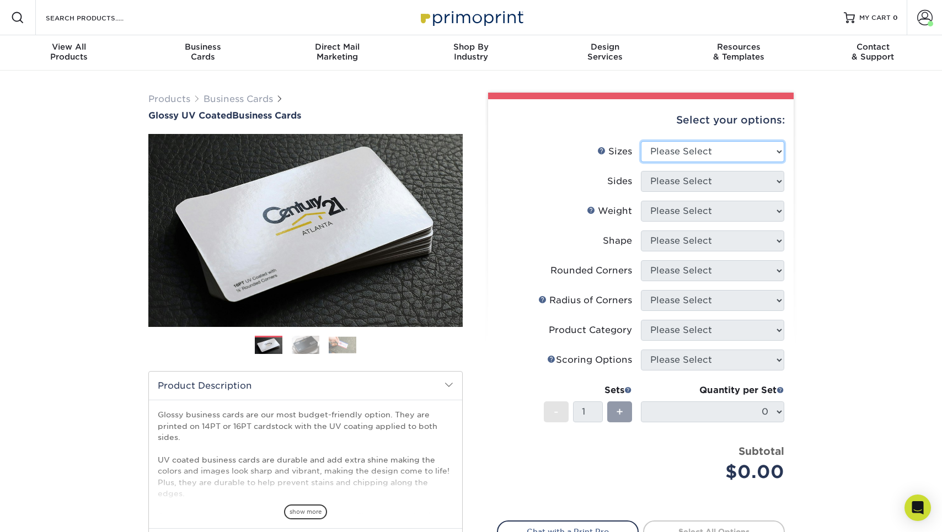
select select "2.12x3.38"
select select "32d3c223-f82c-492b-b915-ba065a00862f"
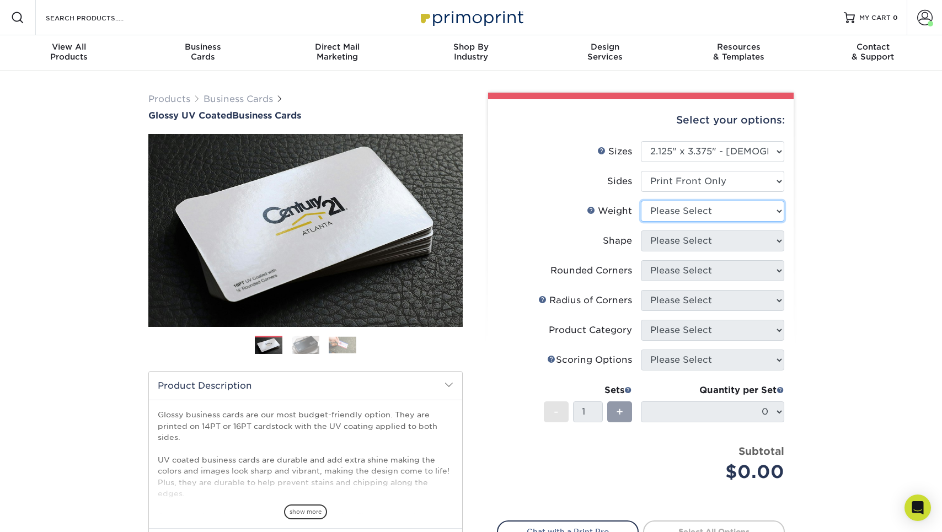
select select "14PT"
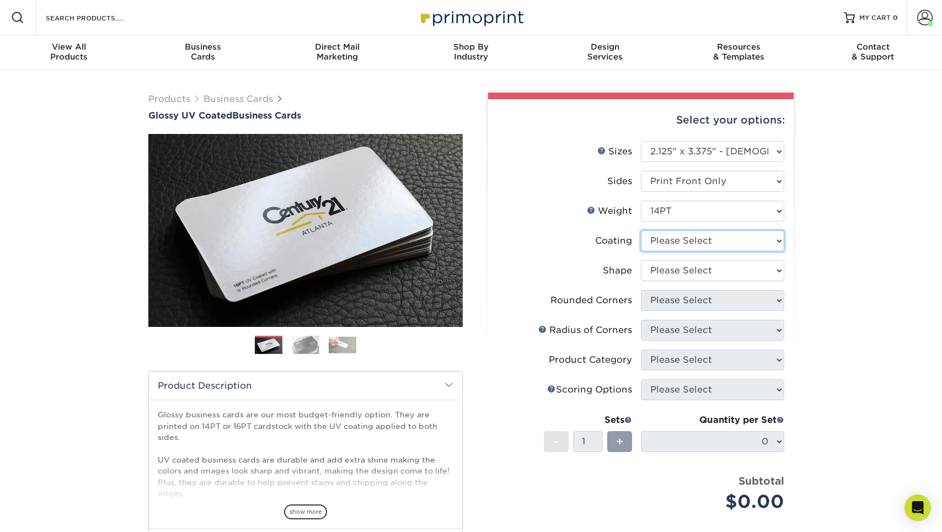
select select "1e8116af-acfc-44b1-83dc-8181aa338834"
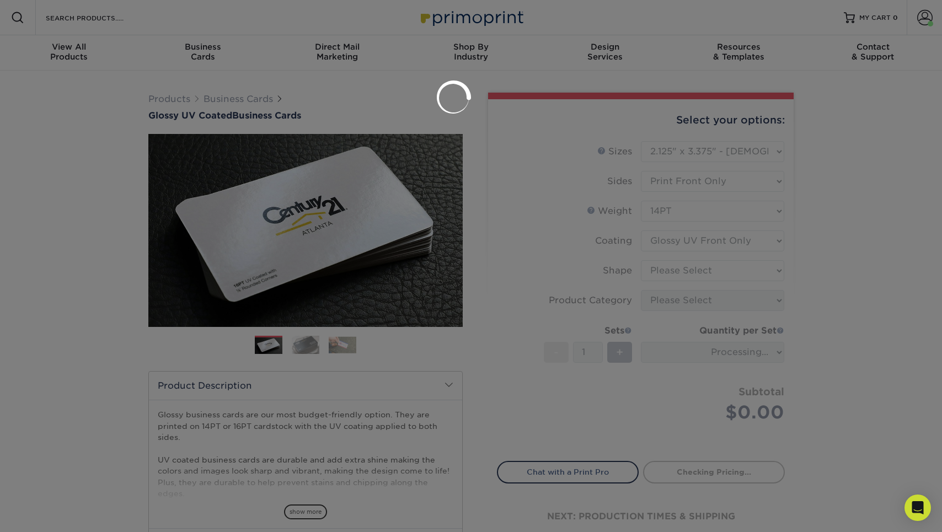
click at [688, 269] on div at bounding box center [471, 266] width 942 height 532
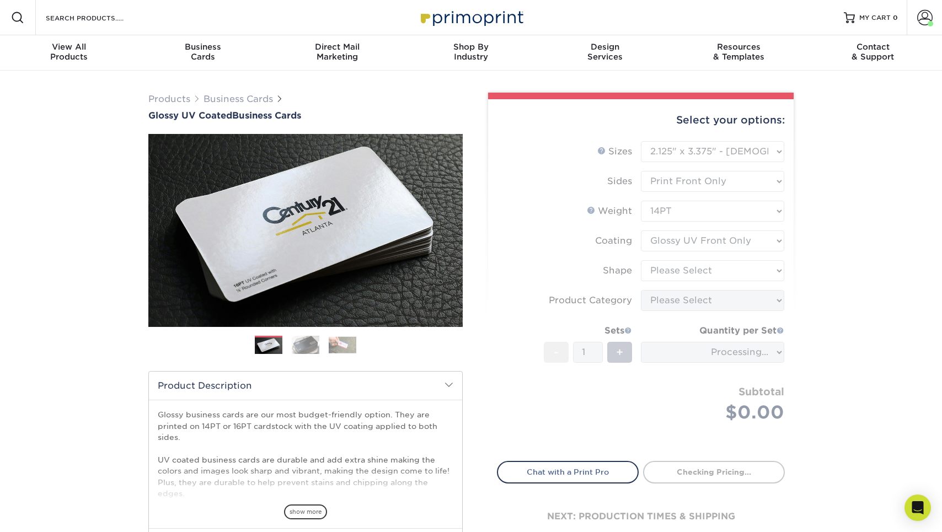
click at [682, 274] on form "Sizes Help Sizes Please Select 1.5" x 3.5" - Mini 1.75" x 3.5" - Mini 2" x 2" -…" at bounding box center [641, 294] width 288 height 307
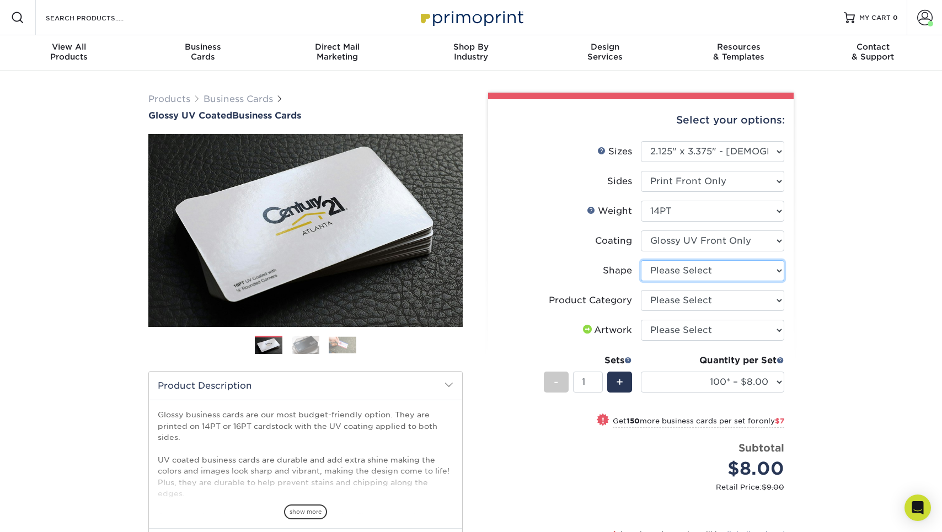
select select "standard"
select select "-1"
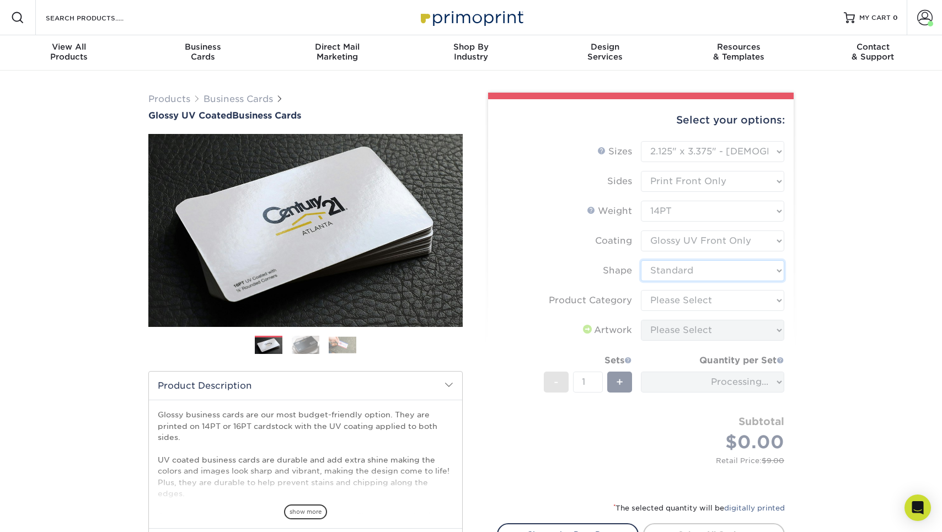
drag, startPoint x: 682, startPoint y: 274, endPoint x: 682, endPoint y: 301, distance: 27.6
click at [682, 301] on form "Sizes Help Sizes Please Select 1.5" x 3.5" - Mini 1.75" x 3.5" - Mini 2" x 2" -…" at bounding box center [641, 314] width 288 height 347
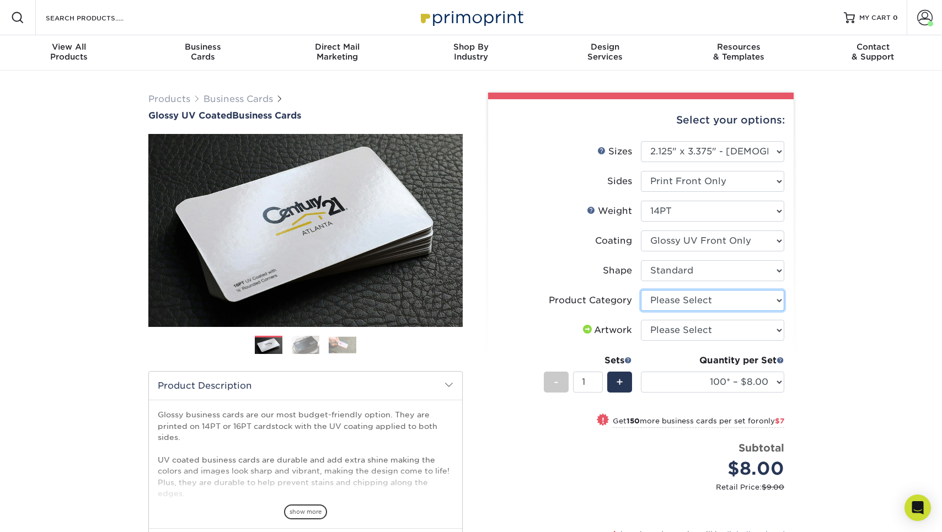
select select "3b5148f1-0588-4f88-a218-97bcfdce65c1"
select select "upload"
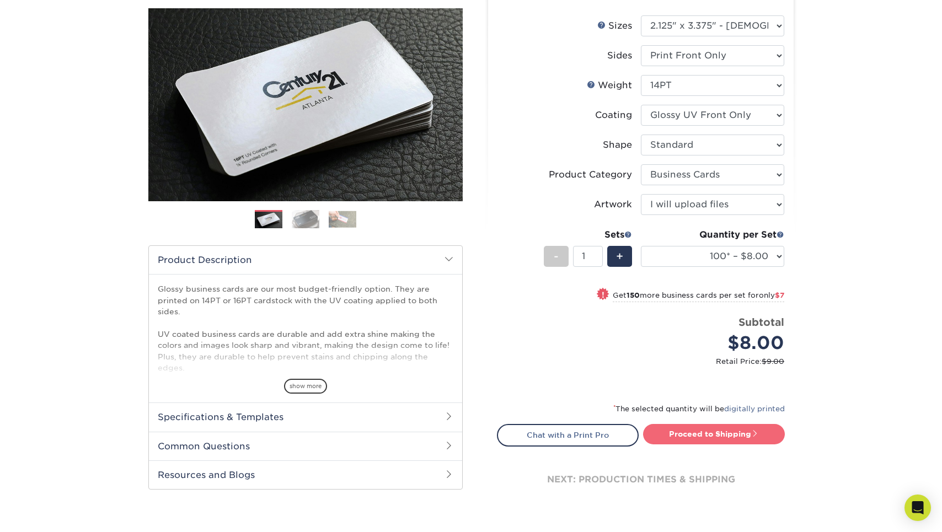
click at [697, 433] on link "Proceed to Shipping" at bounding box center [714, 434] width 142 height 20
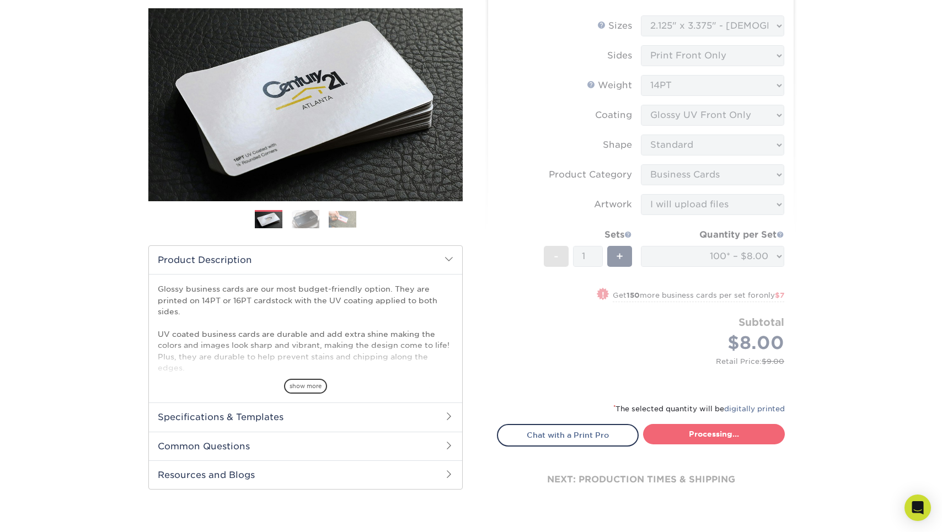
type input "Set 1"
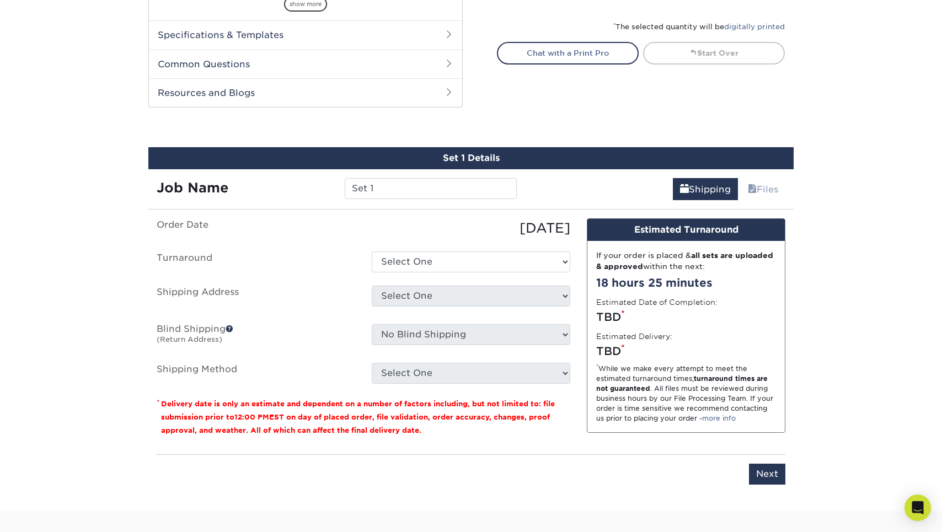
scroll to position [579, 0]
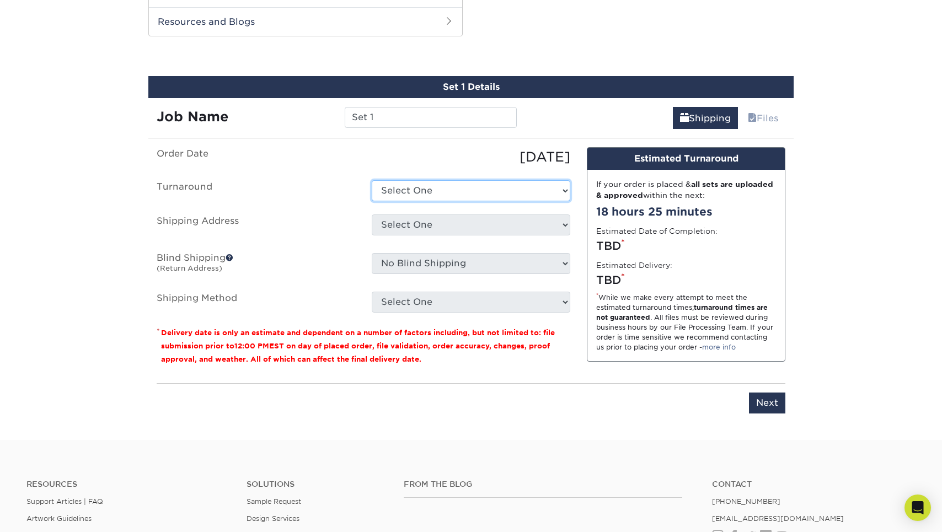
select select "6155061f-576b-4415-b376-f7eaad3a5bbd"
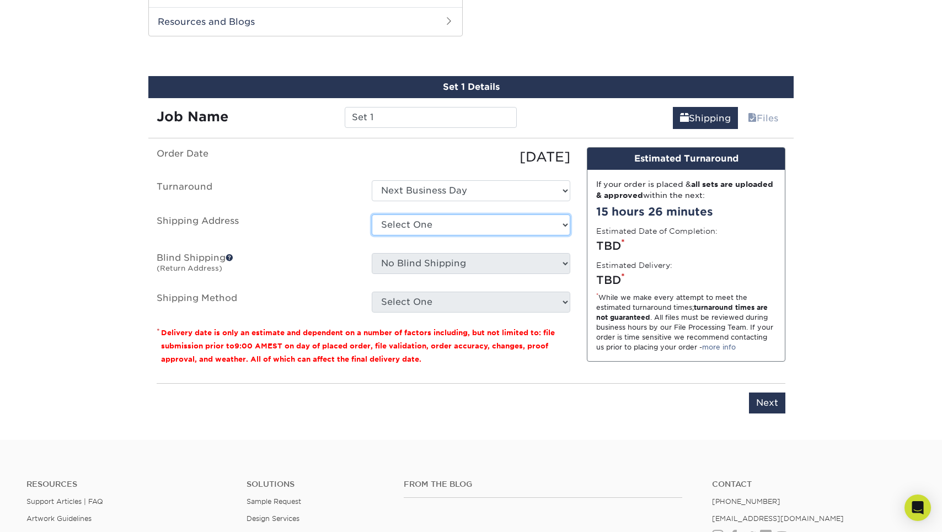
select select "75236"
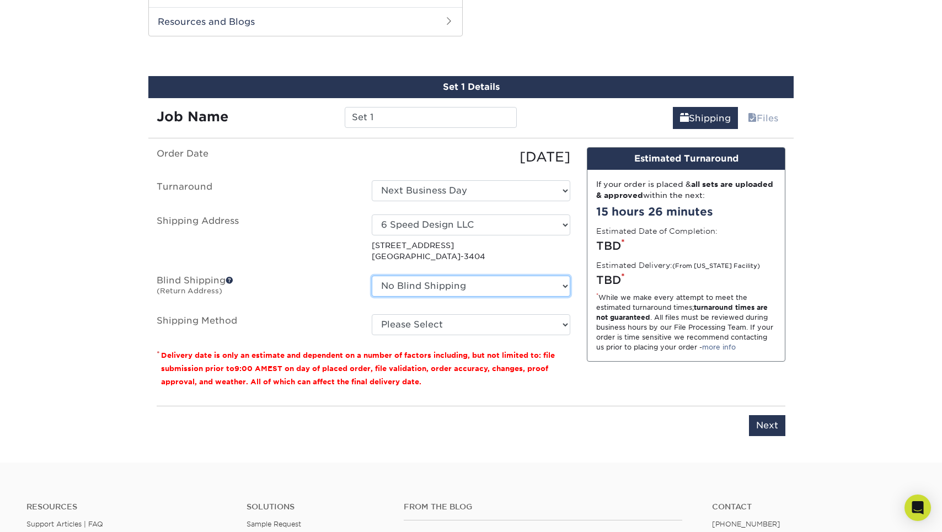
select select "75236"
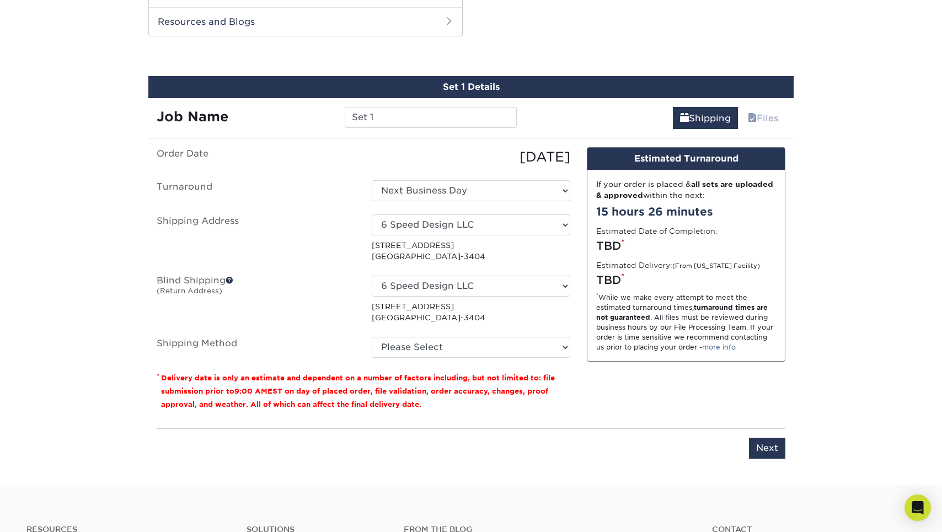
click at [453, 335] on ul "Order Date [DATE] [GEOGRAPHIC_DATA] Select One 2-4 Business Days 2 Day Next Bus…" at bounding box center [364, 252] width 414 height 211
select select "03"
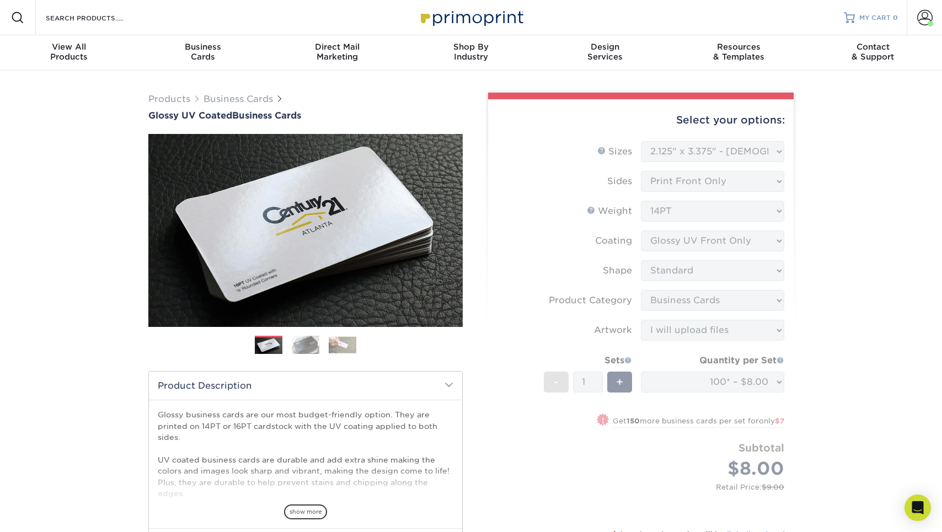
scroll to position [0, 0]
